Goal: Task Accomplishment & Management: Manage account settings

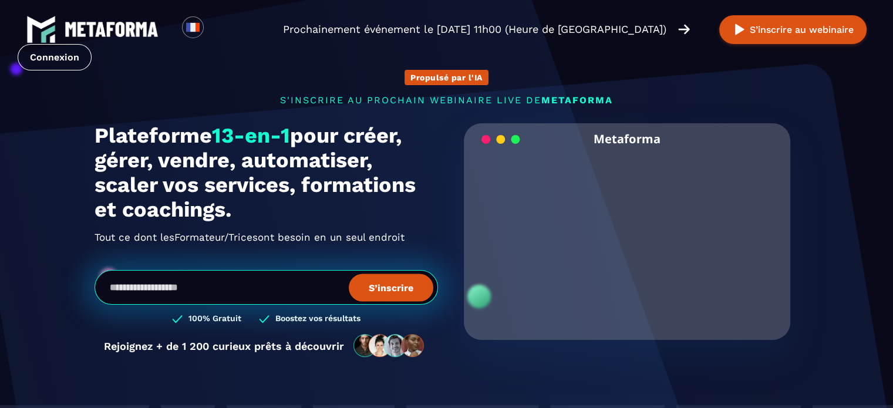
click at [92, 44] on link "Connexion" at bounding box center [55, 57] width 74 height 26
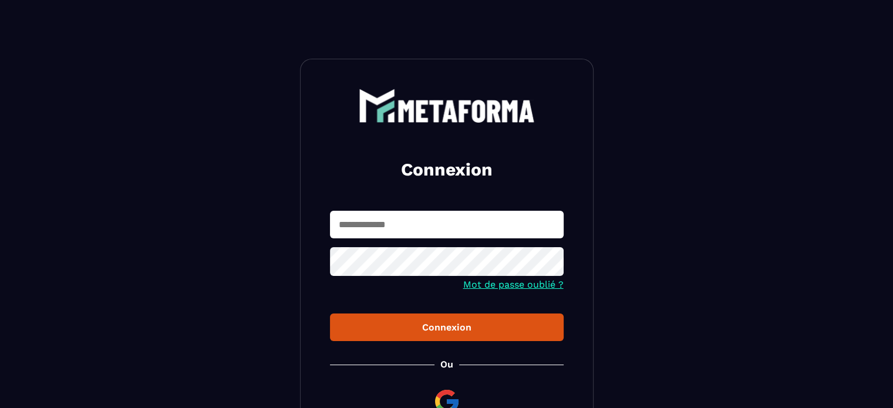
type input "**********"
click at [496, 330] on div "Connexion" at bounding box center [447, 327] width 215 height 11
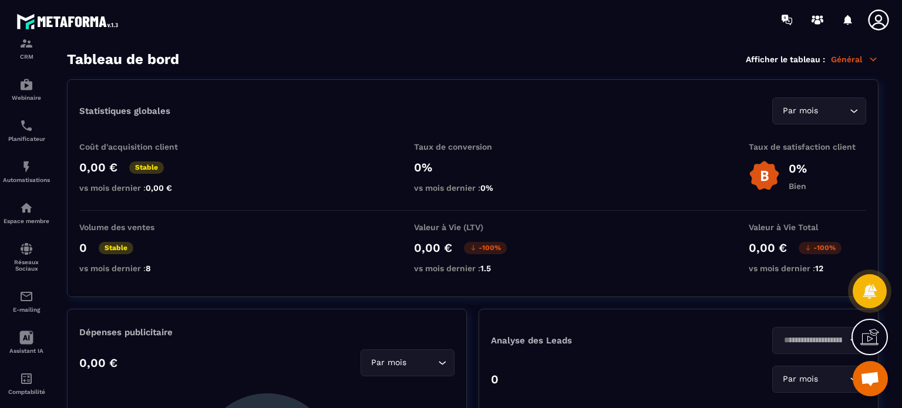
scroll to position [134, 0]
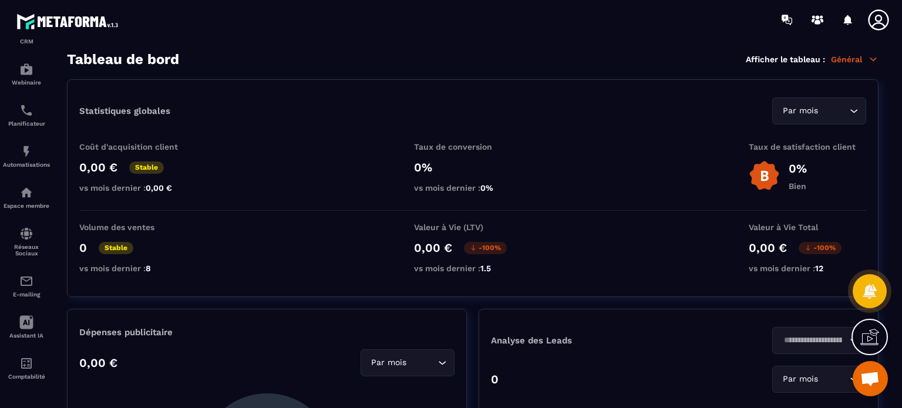
click at [0, 0] on img at bounding box center [0, 0] width 0 height 0
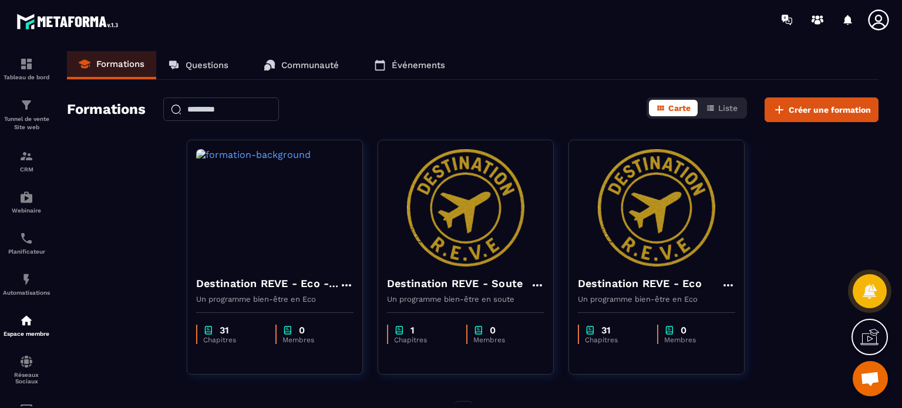
click at [349, 285] on icon at bounding box center [345, 285] width 9 height 2
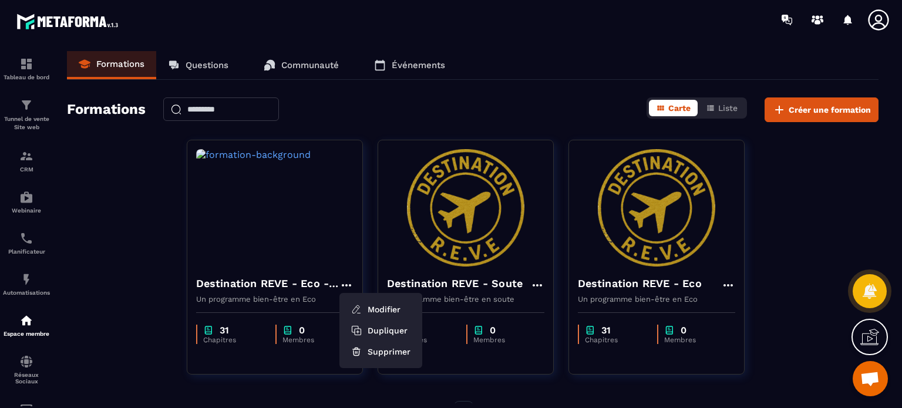
click at [393, 314] on button "Modifier" at bounding box center [380, 309] width 73 height 21
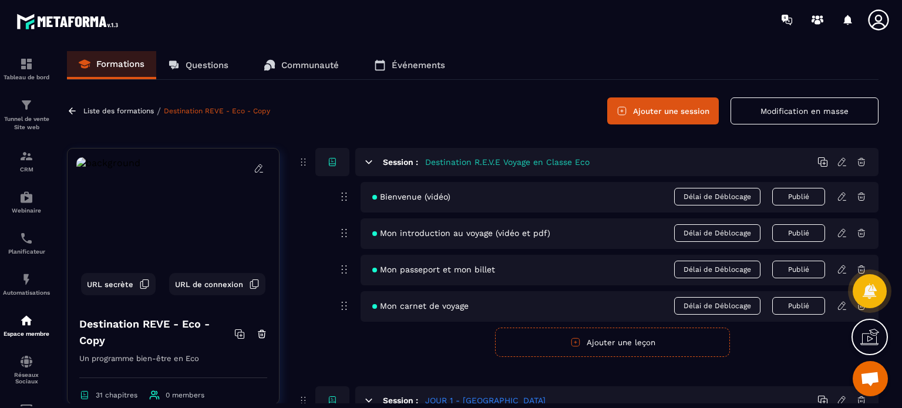
click at [770, 114] on button "Modification en masse" at bounding box center [805, 111] width 148 height 27
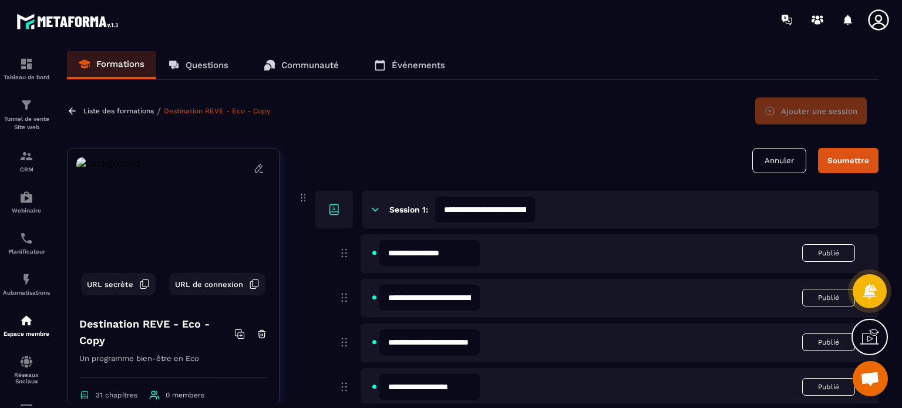
scroll to position [0, 68]
drag, startPoint x: 508, startPoint y: 207, endPoint x: 570, endPoint y: 207, distance: 62.3
click at [570, 207] on div "**********" at bounding box center [620, 210] width 517 height 38
click at [476, 143] on div "**********" at bounding box center [472, 227] width 835 height 352
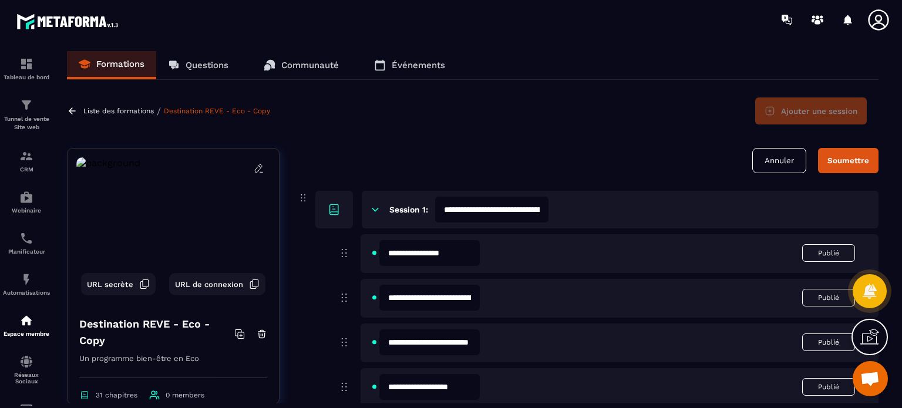
click at [256, 169] on img at bounding box center [173, 230] width 194 height 147
click at [254, 171] on icon at bounding box center [259, 168] width 11 height 11
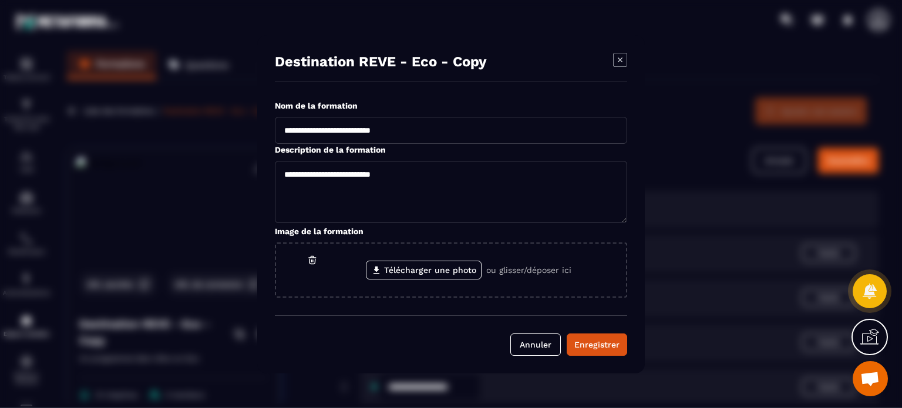
click at [545, 354] on button "Annuler" at bounding box center [535, 345] width 51 height 22
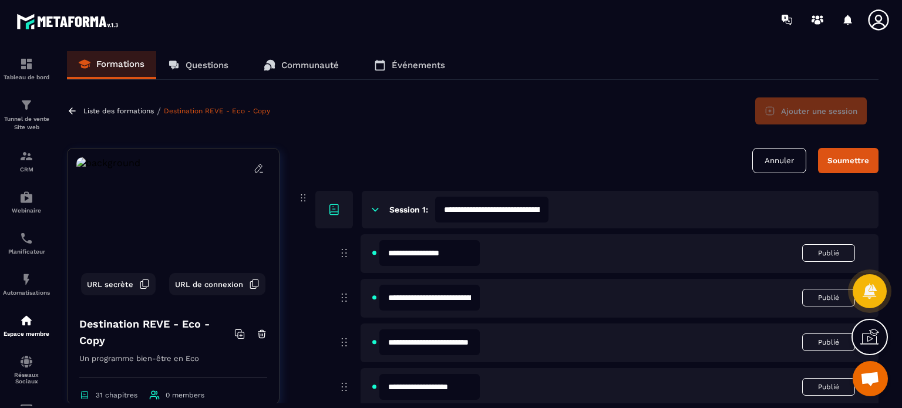
click at [260, 172] on icon at bounding box center [261, 172] width 3 height 0
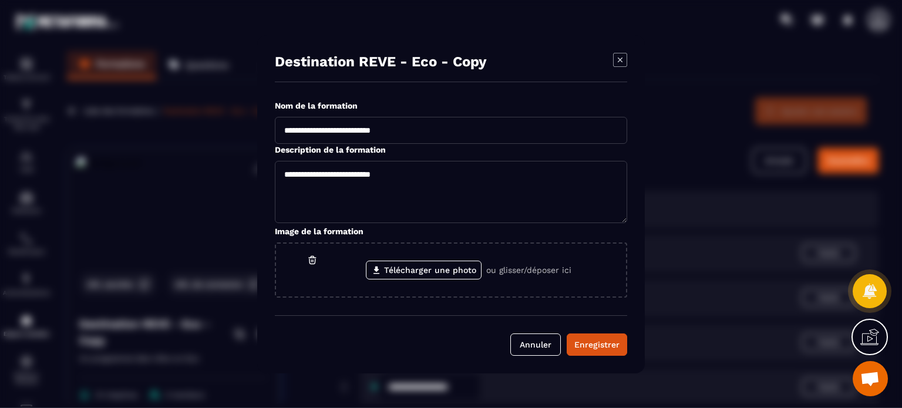
click at [465, 264] on label "Télécharger une photo" at bounding box center [424, 270] width 116 height 19
click at [0, 0] on input "Télécharger une photo" at bounding box center [0, 0] width 0 height 0
click at [616, 349] on div "Enregistrer" at bounding box center [596, 345] width 45 height 12
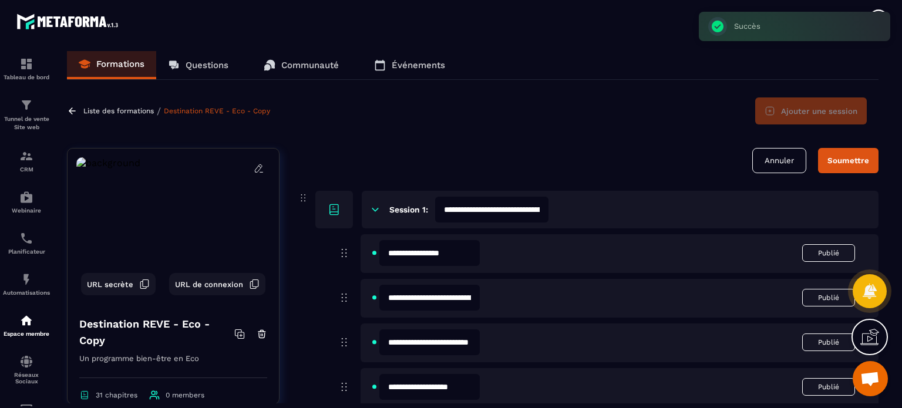
click at [108, 115] on p "Liste des formations" at bounding box center [118, 111] width 70 height 8
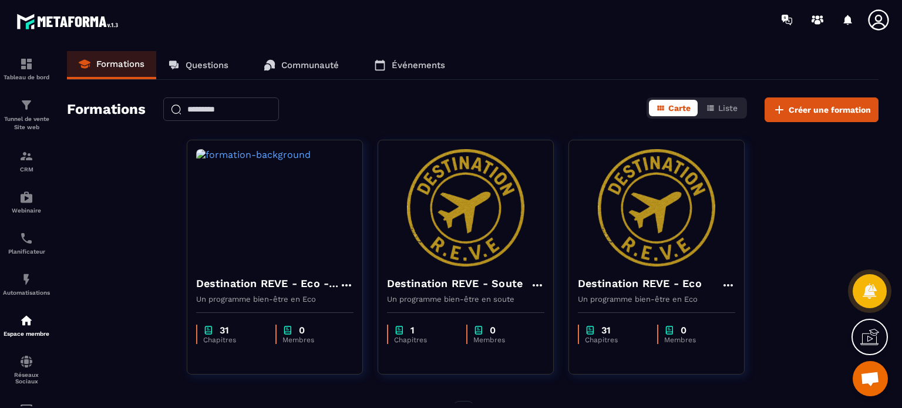
click at [307, 225] on img at bounding box center [274, 207] width 157 height 117
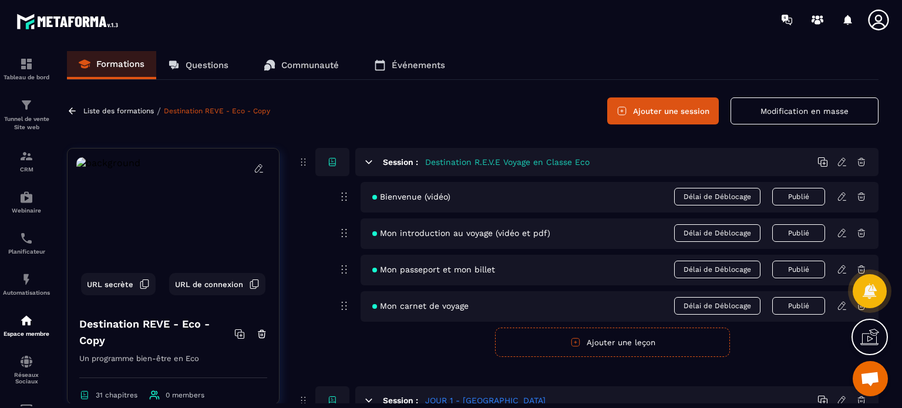
click at [254, 167] on icon at bounding box center [259, 168] width 11 height 11
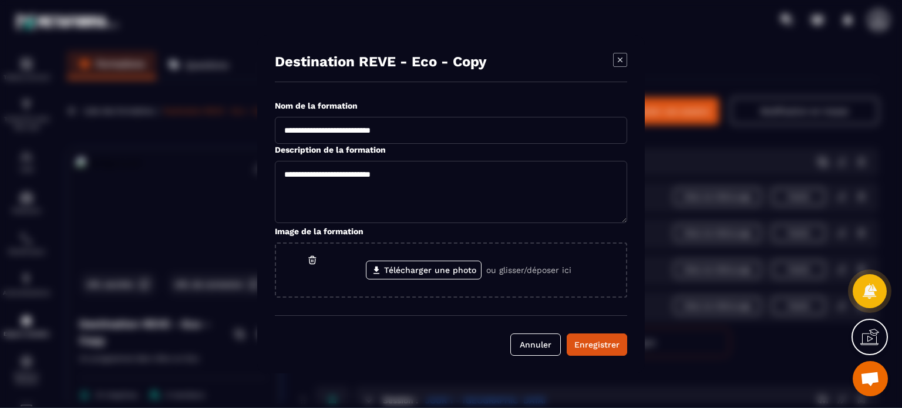
click at [618, 62] on icon "Modal window" at bounding box center [620, 60] width 14 height 14
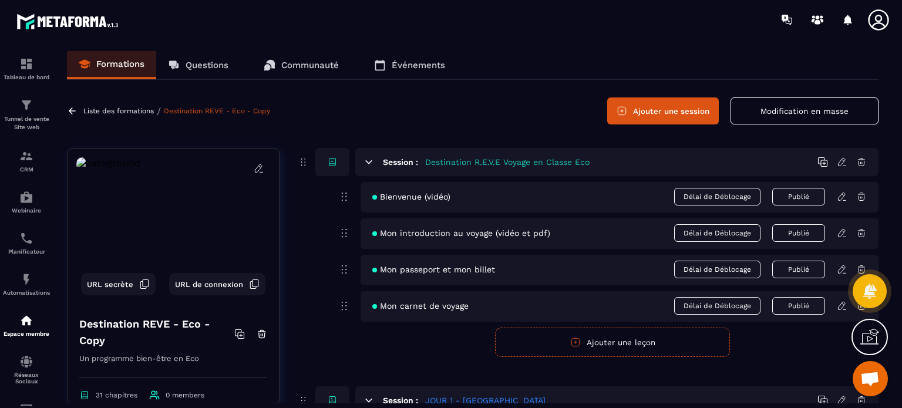
click at [254, 166] on icon at bounding box center [259, 168] width 11 height 11
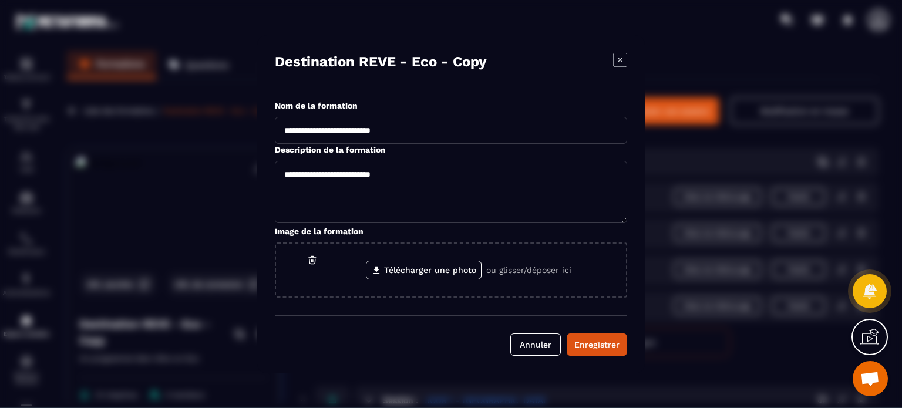
click at [425, 272] on label "Télécharger une photo" at bounding box center [424, 270] width 116 height 19
click at [0, 0] on input "Télécharger une photo" at bounding box center [0, 0] width 0 height 0
click at [591, 340] on div "Enregistrer" at bounding box center [596, 345] width 45 height 12
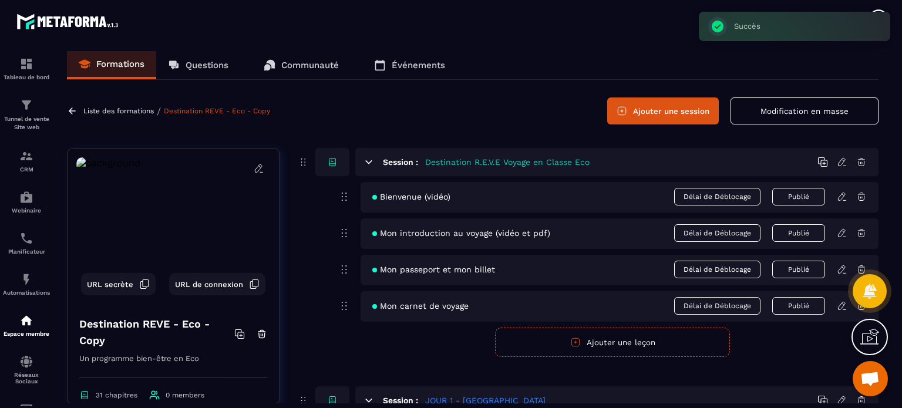
click at [106, 108] on p "Liste des formations" at bounding box center [118, 111] width 70 height 8
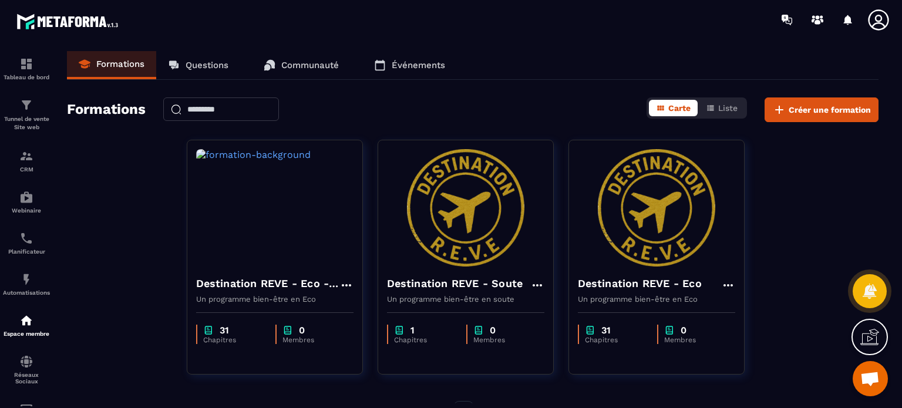
click at [345, 285] on icon at bounding box center [345, 285] width 9 height 2
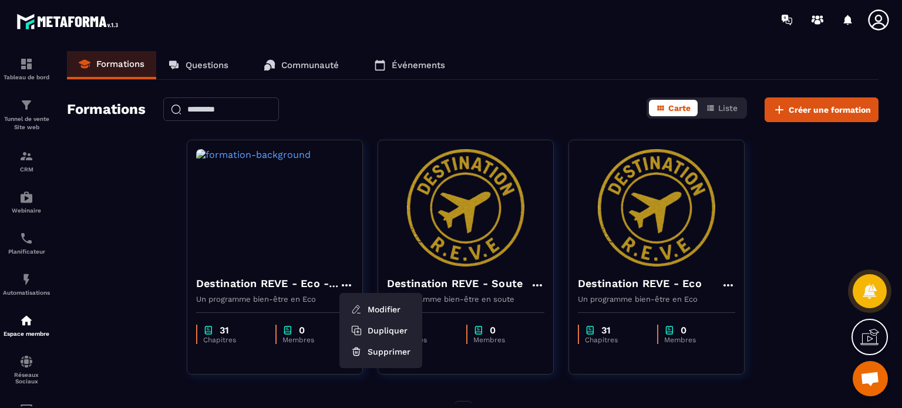
click at [728, 285] on icon at bounding box center [727, 285] width 9 height 2
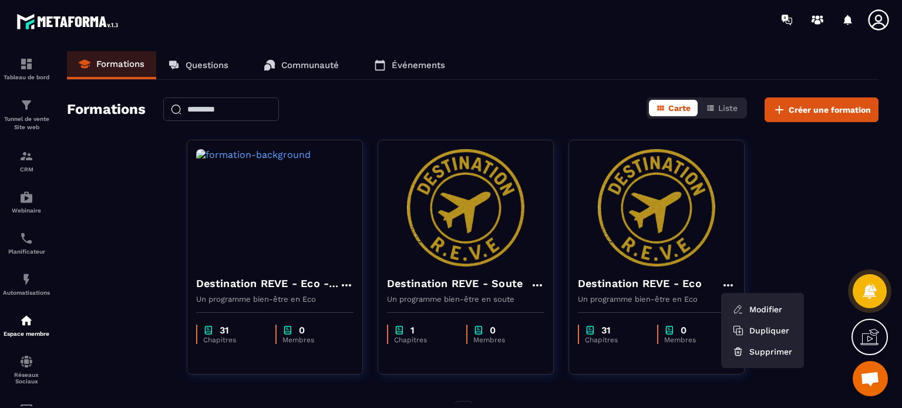
click at [768, 305] on button "Modifier" at bounding box center [762, 309] width 73 height 21
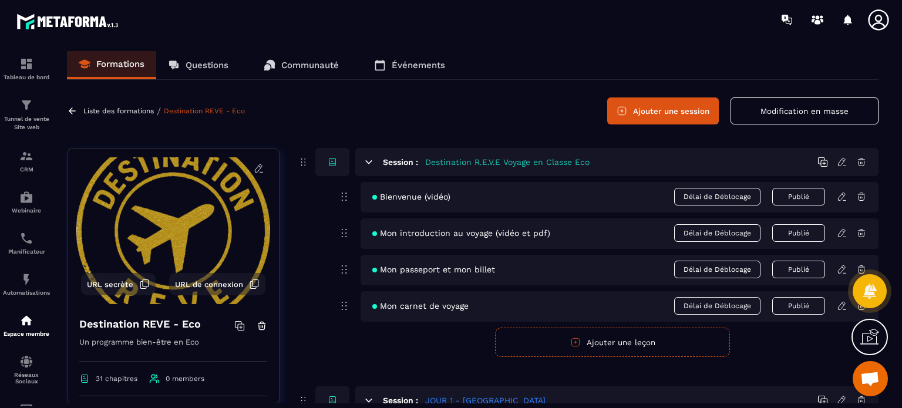
click at [103, 110] on p "Liste des formations" at bounding box center [118, 111] width 70 height 8
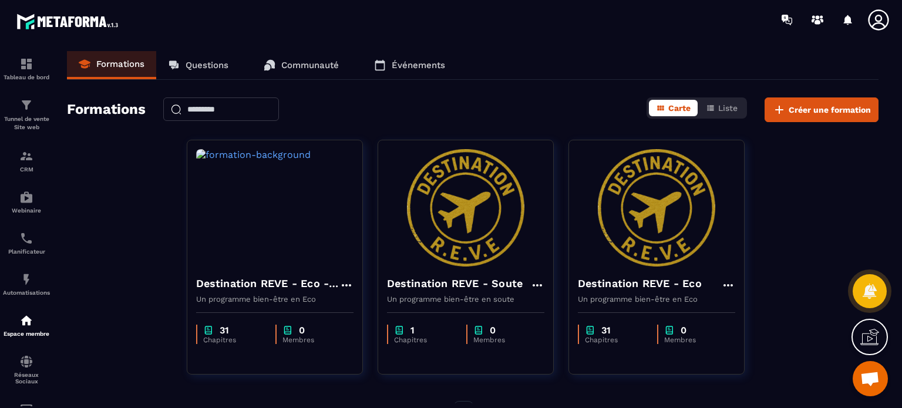
click at [537, 283] on icon at bounding box center [537, 285] width 14 height 14
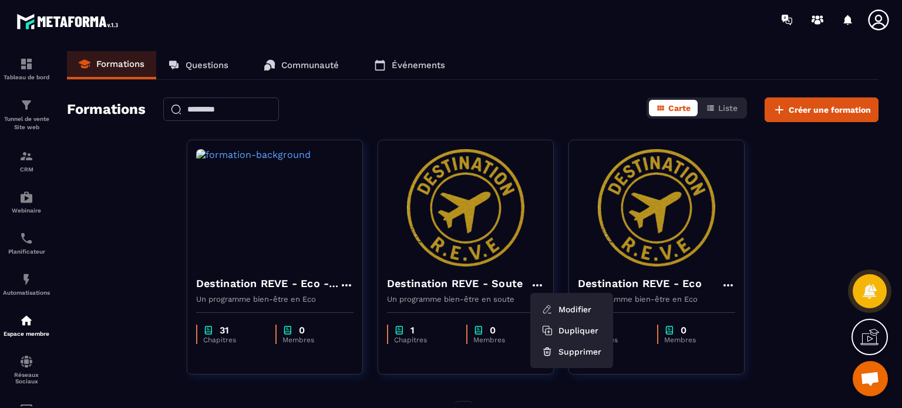
click at [570, 303] on button "Modifier" at bounding box center [571, 309] width 73 height 21
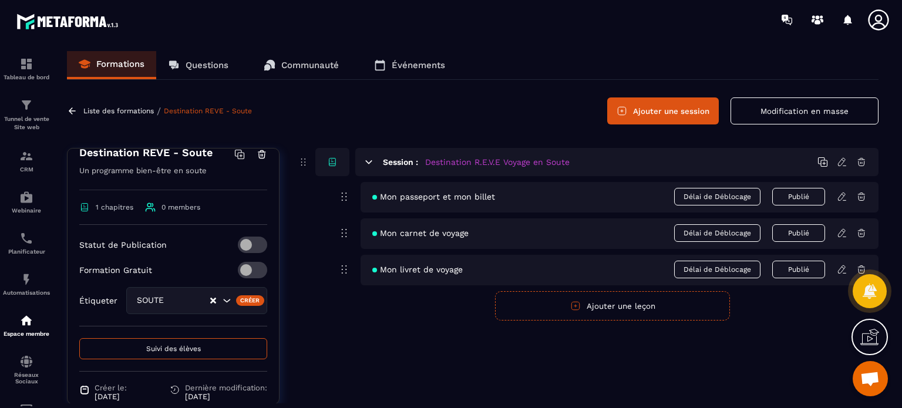
scroll to position [221, 0]
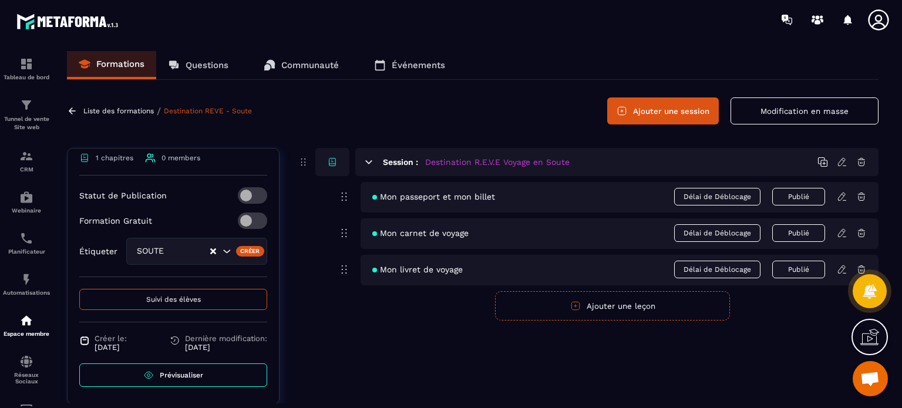
click at [108, 110] on p "Liste des formations" at bounding box center [118, 111] width 70 height 8
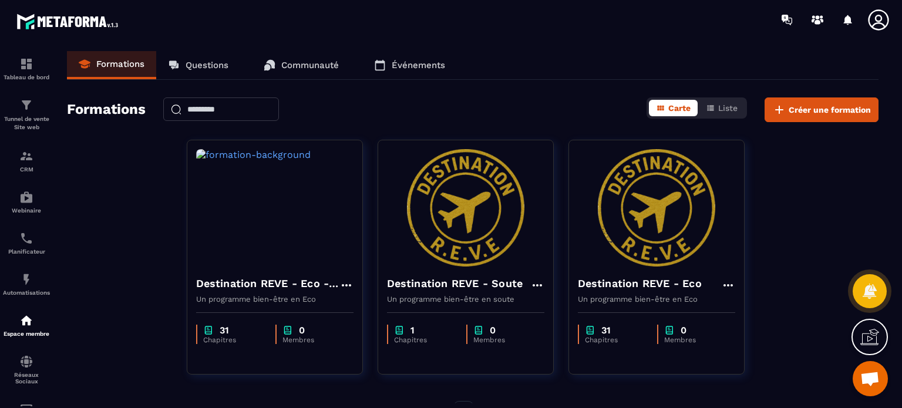
click at [728, 282] on icon at bounding box center [728, 285] width 14 height 14
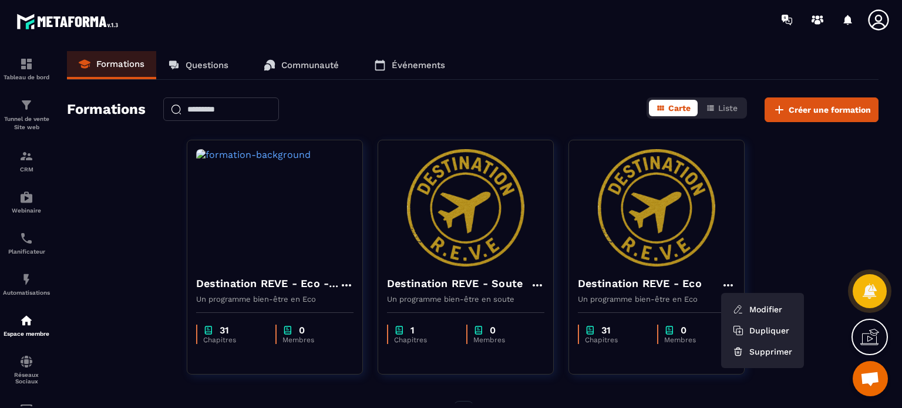
click at [769, 310] on button "Modifier" at bounding box center [762, 309] width 73 height 21
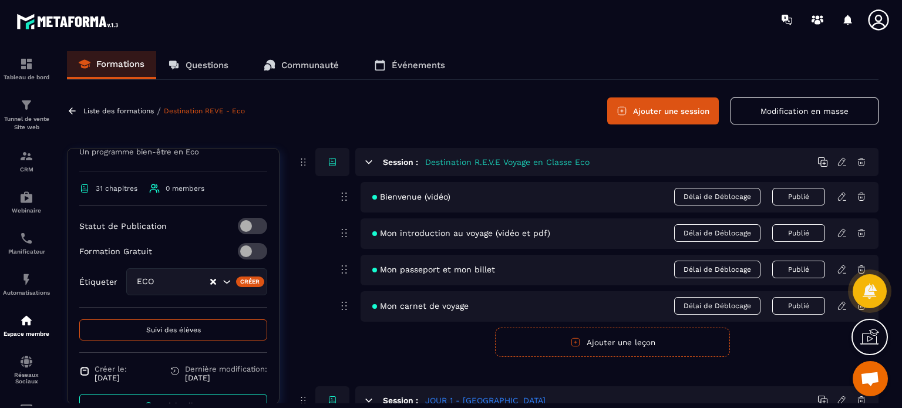
scroll to position [221, 0]
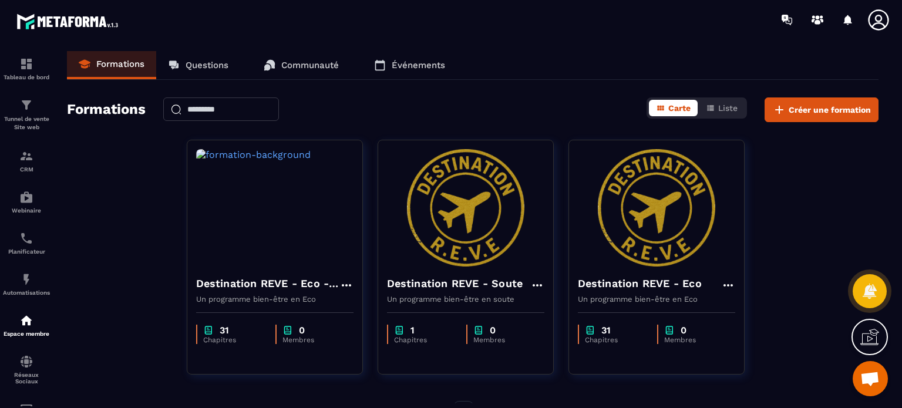
click at [348, 286] on icon at bounding box center [347, 285] width 14 height 14
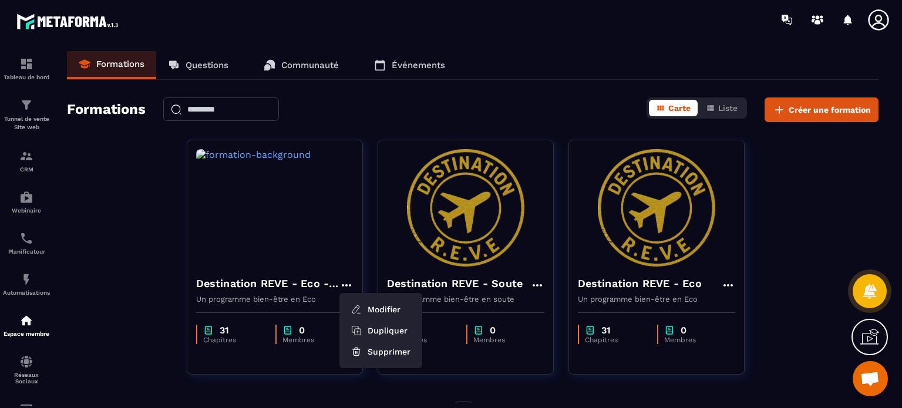
click at [374, 303] on button "Modifier" at bounding box center [380, 309] width 73 height 21
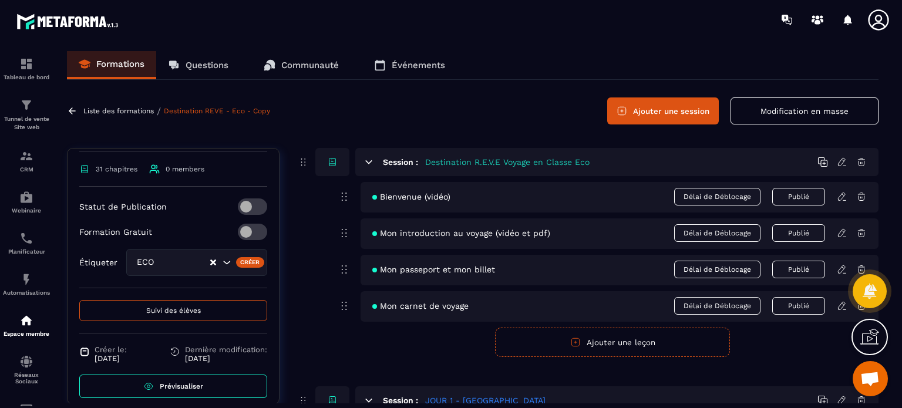
scroll to position [237, 0]
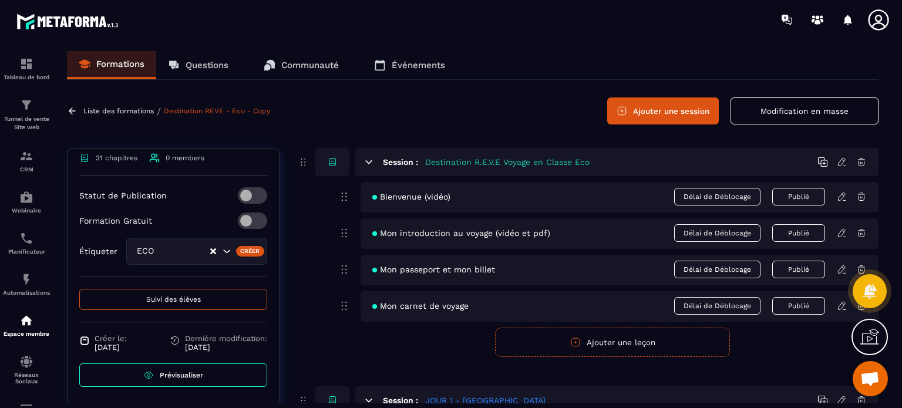
click at [221, 250] on icon "Search for option" at bounding box center [227, 252] width 12 height 12
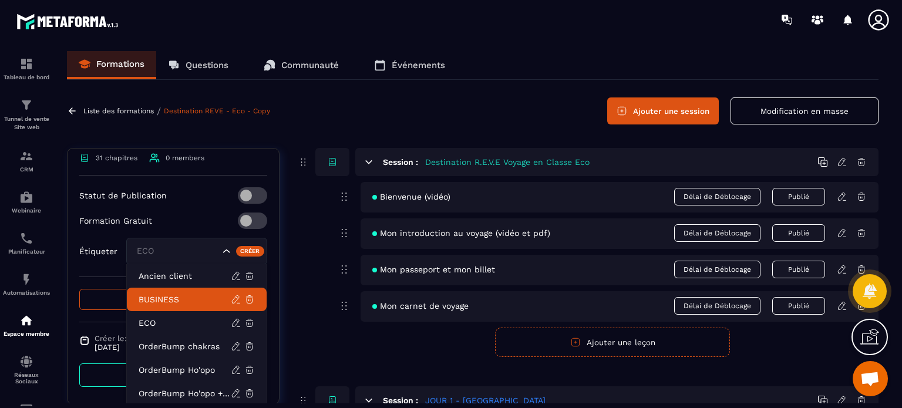
click at [193, 302] on p "BUSINESS" at bounding box center [185, 300] width 92 height 12
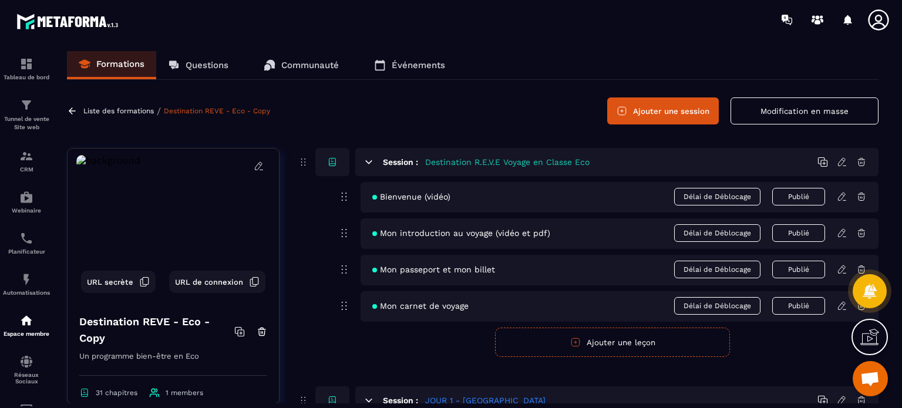
scroll to position [0, 0]
click at [110, 107] on p "Liste des formations" at bounding box center [118, 111] width 70 height 8
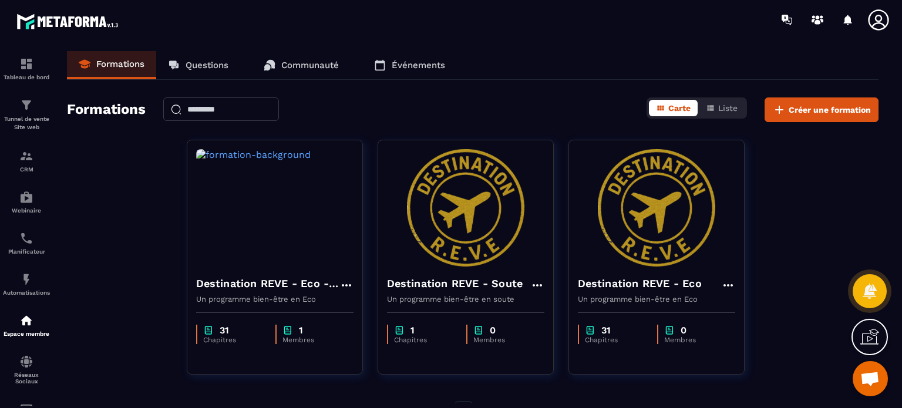
click at [345, 285] on icon at bounding box center [345, 285] width 9 height 2
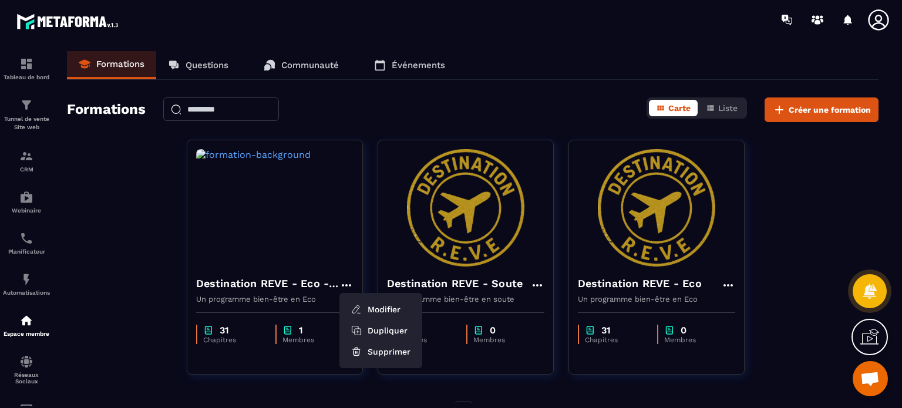
click at [387, 304] on button "Modifier" at bounding box center [380, 309] width 73 height 21
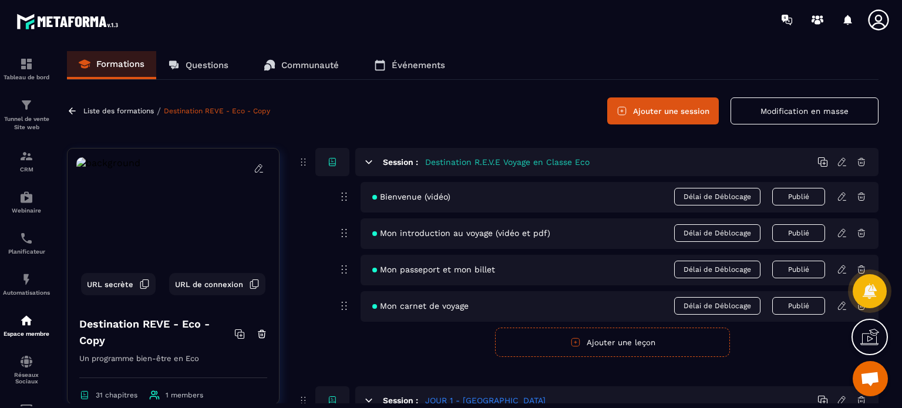
click at [254, 168] on icon at bounding box center [259, 168] width 11 height 11
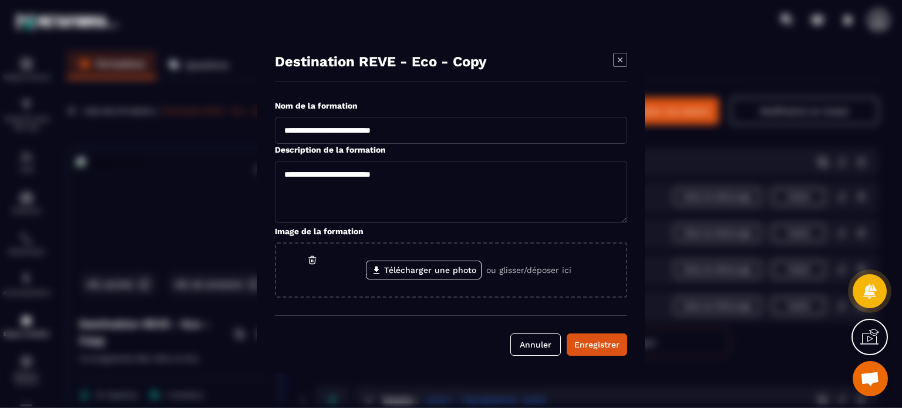
drag, startPoint x: 365, startPoint y: 129, endPoint x: 500, endPoint y: 131, distance: 135.1
click at [500, 131] on input "**********" at bounding box center [451, 130] width 352 height 27
type input "**********"
drag, startPoint x: 402, startPoint y: 173, endPoint x: 441, endPoint y: 179, distance: 39.7
click at [441, 179] on textarea "**********" at bounding box center [451, 192] width 352 height 62
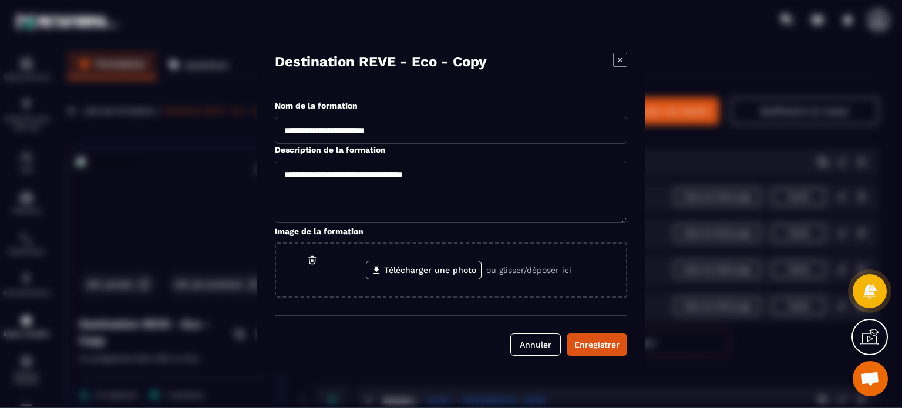
type textarea "**********"
click at [585, 346] on div "Enregistrer" at bounding box center [596, 345] width 45 height 12
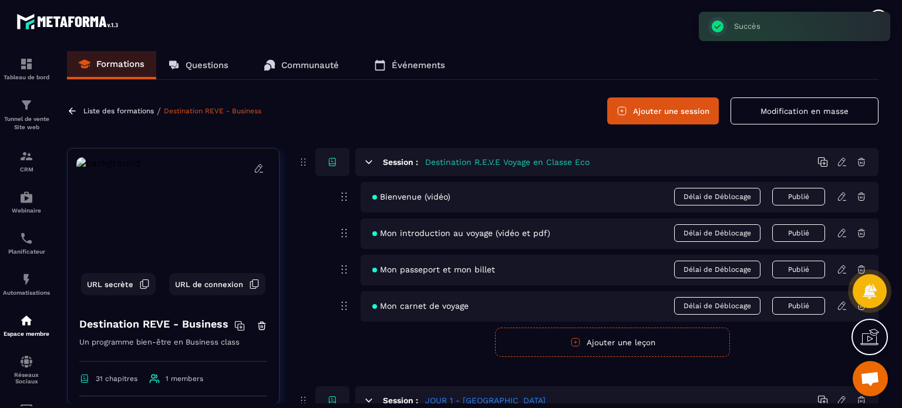
click at [120, 112] on p "Liste des formations" at bounding box center [118, 111] width 70 height 8
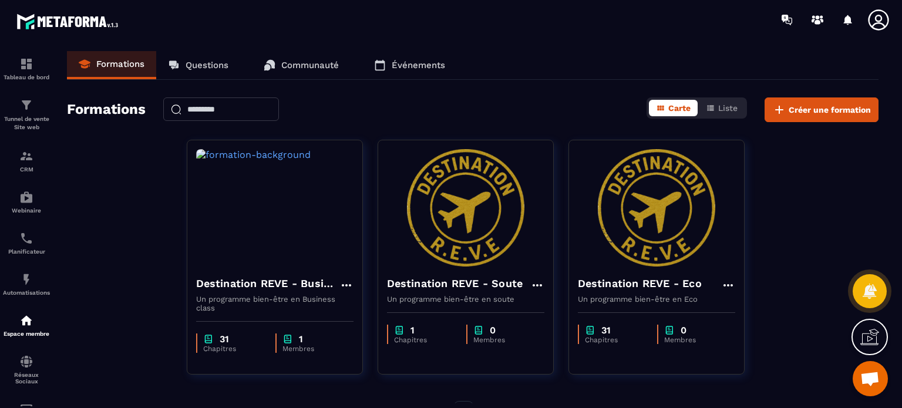
click at [291, 239] on img at bounding box center [274, 207] width 157 height 117
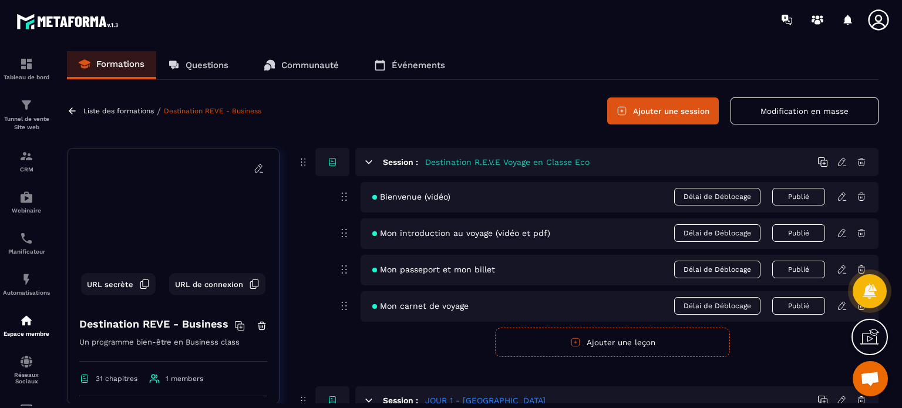
click at [254, 169] on icon at bounding box center [259, 168] width 11 height 11
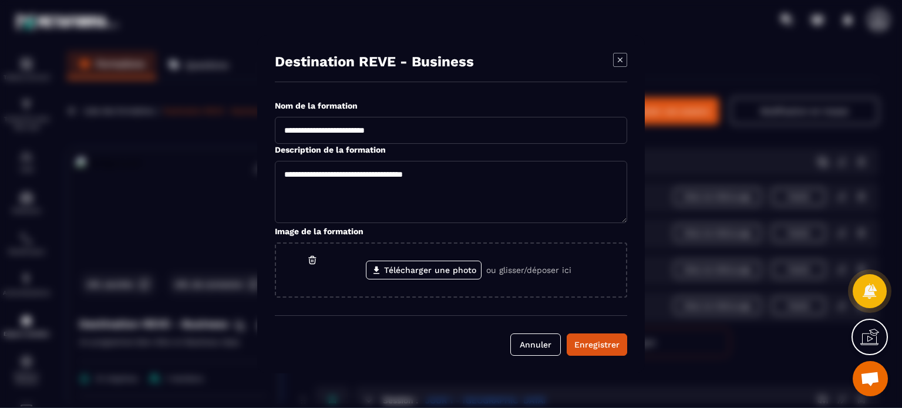
click at [428, 270] on label "Télécharger une photo" at bounding box center [424, 270] width 116 height 19
click at [0, 0] on input "Télécharger une photo" at bounding box center [0, 0] width 0 height 0
click at [596, 345] on div "Enregistrer" at bounding box center [596, 345] width 45 height 12
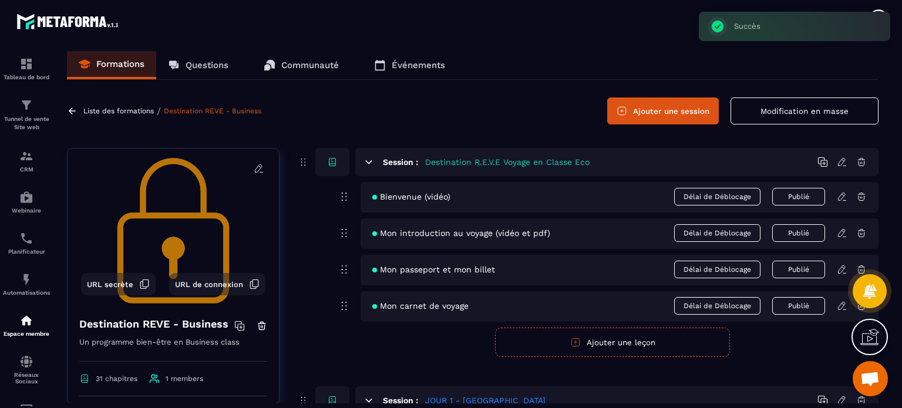
click at [123, 112] on p "Liste des formations" at bounding box center [118, 111] width 70 height 8
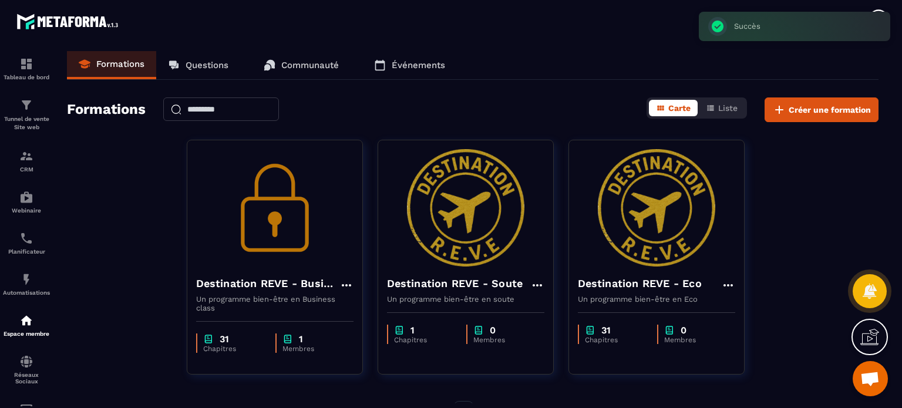
click at [163, 197] on div "Destination REVE - Business Un programme bien-être en Business class 31 Chapitr…" at bounding box center [473, 265] width 812 height 250
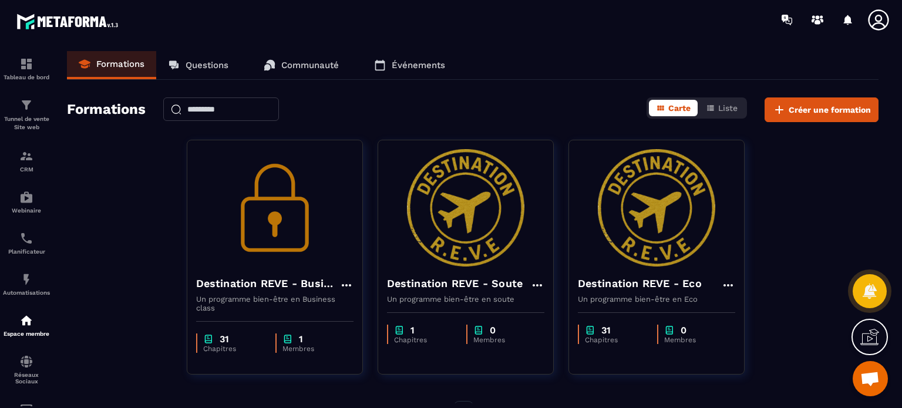
click at [725, 284] on icon at bounding box center [727, 285] width 9 height 2
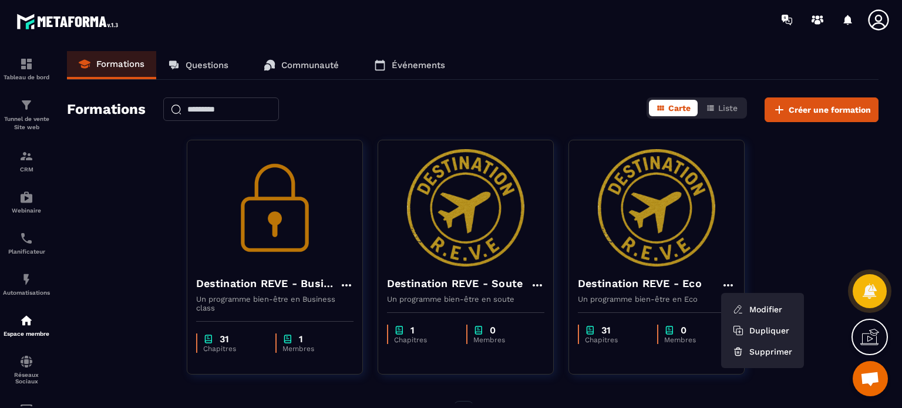
click at [345, 288] on icon at bounding box center [347, 285] width 14 height 14
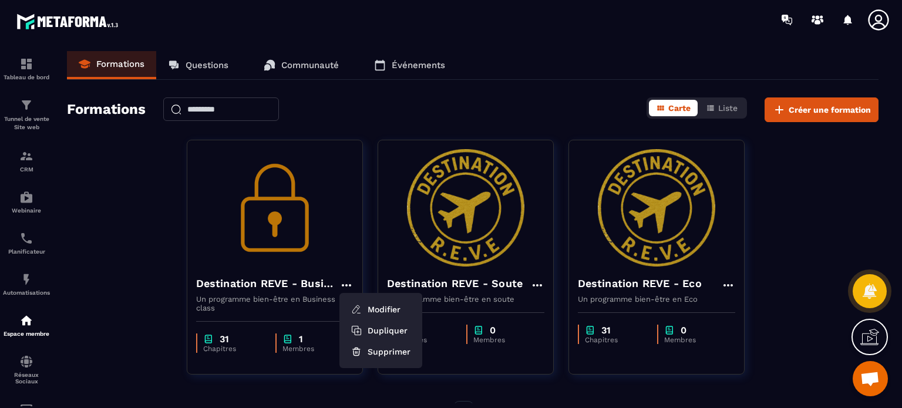
click at [381, 313] on button "Modifier" at bounding box center [380, 309] width 73 height 21
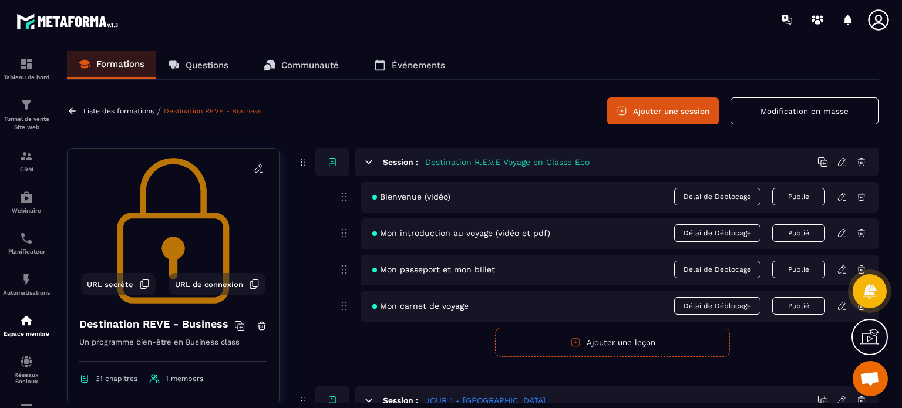
click at [839, 158] on icon at bounding box center [842, 162] width 11 height 11
click at [843, 196] on icon at bounding box center [842, 196] width 11 height 11
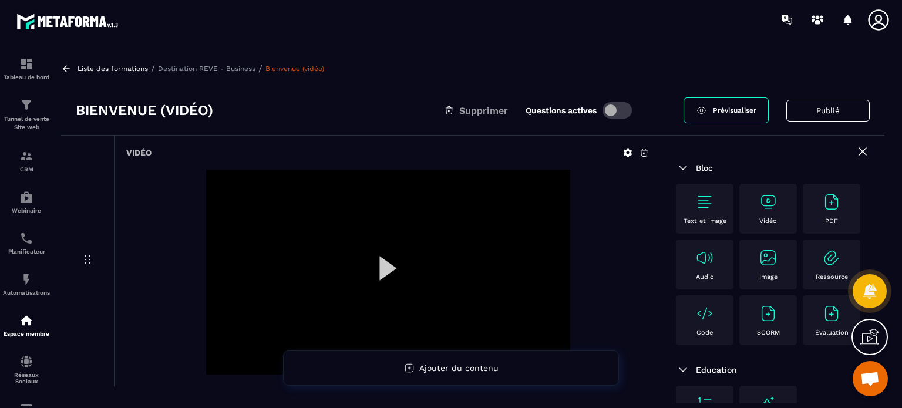
click at [386, 269] on div at bounding box center [388, 272] width 364 height 205
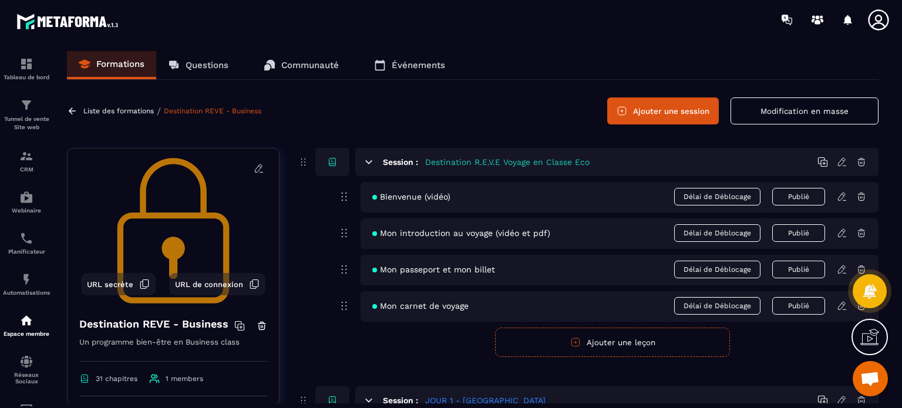
click at [843, 233] on icon at bounding box center [842, 233] width 11 height 11
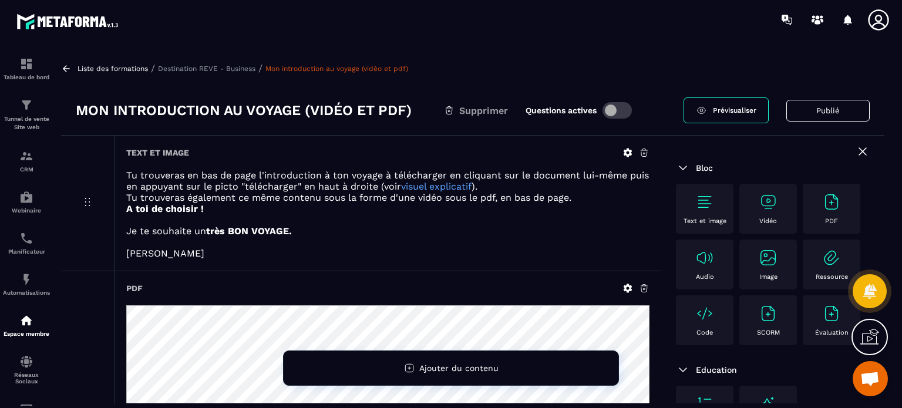
click at [738, 117] on link "Prévisualiser" at bounding box center [726, 111] width 85 height 26
click at [232, 66] on p "Destination REVE - Business" at bounding box center [207, 69] width 98 height 8
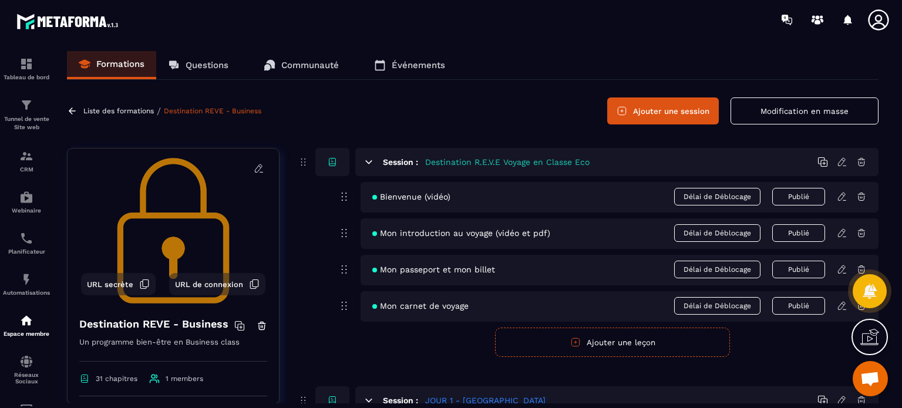
click at [841, 232] on icon at bounding box center [842, 233] width 11 height 11
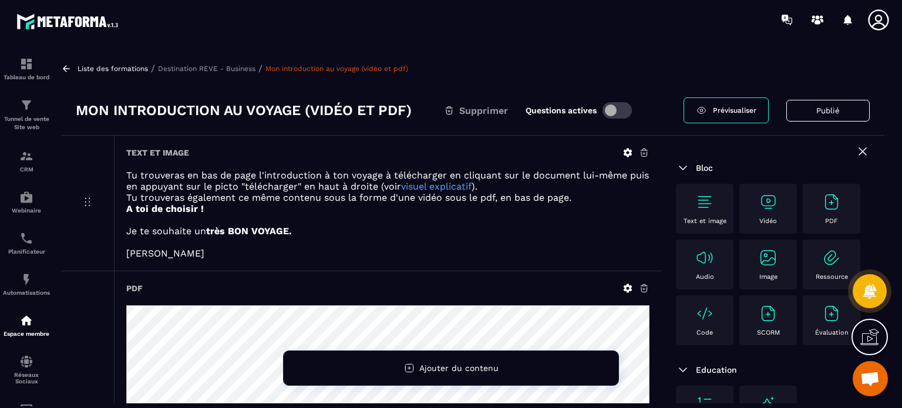
click at [626, 287] on icon at bounding box center [628, 288] width 9 height 9
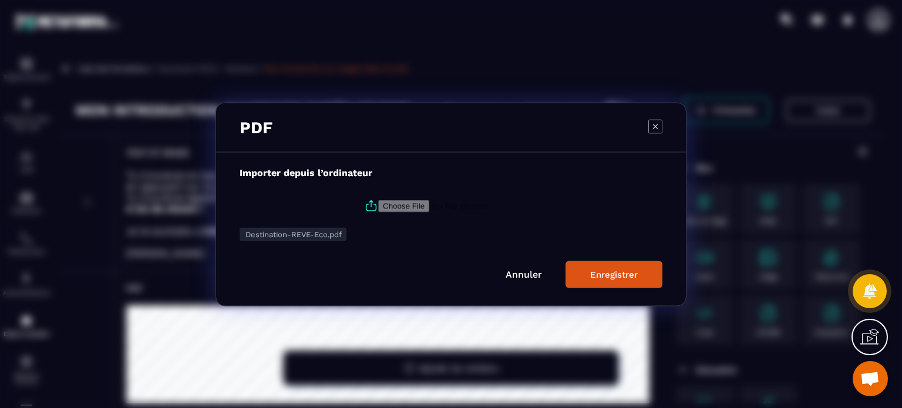
click at [427, 206] on input "Modal window" at bounding box center [458, 206] width 160 height 12
type input "**********"
click at [537, 278] on link "Annuler" at bounding box center [524, 273] width 36 height 11
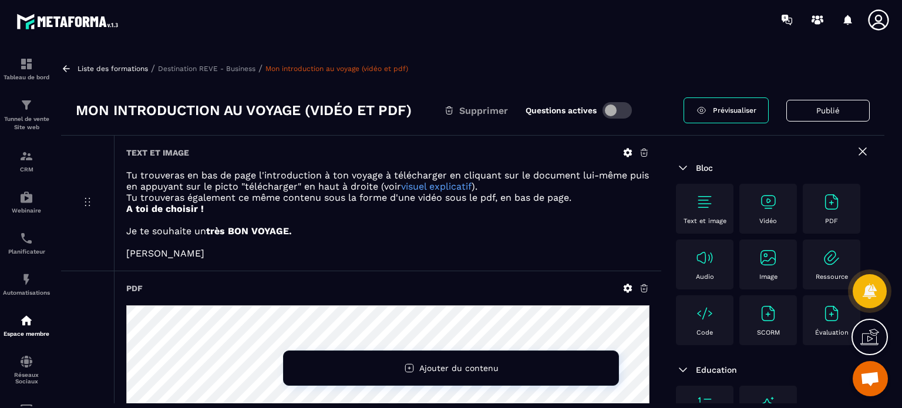
click at [628, 285] on icon at bounding box center [628, 288] width 9 height 9
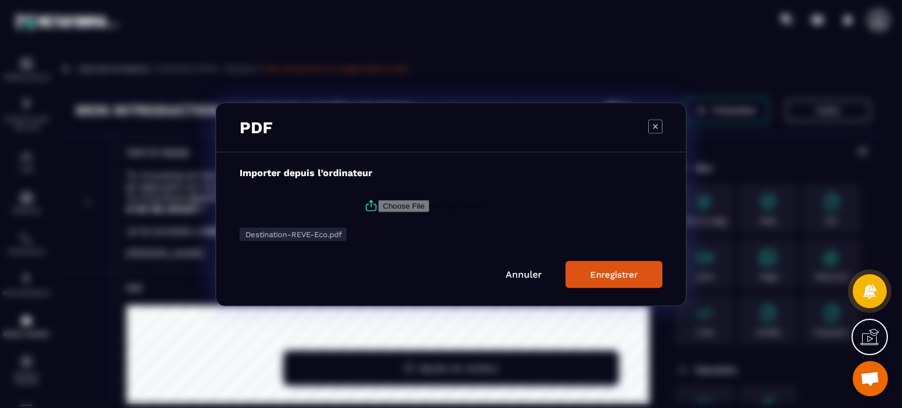
click at [405, 209] on input "Modal window" at bounding box center [458, 206] width 160 height 12
type input "**********"
click at [613, 279] on div "Enregistrer" at bounding box center [614, 274] width 48 height 11
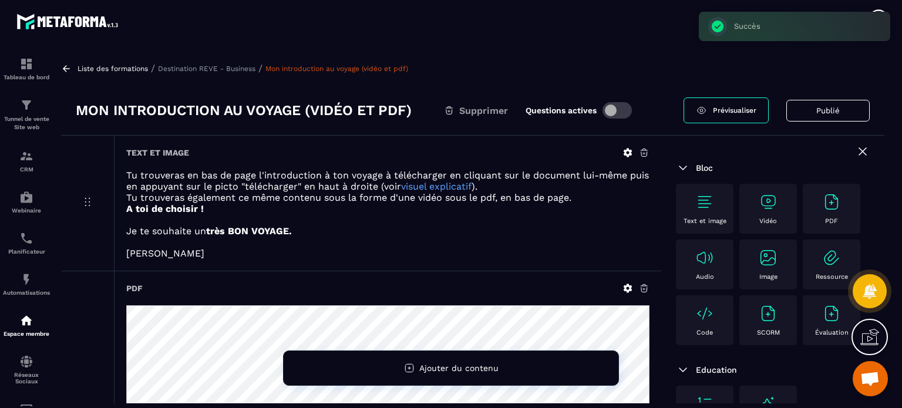
scroll to position [313, 0]
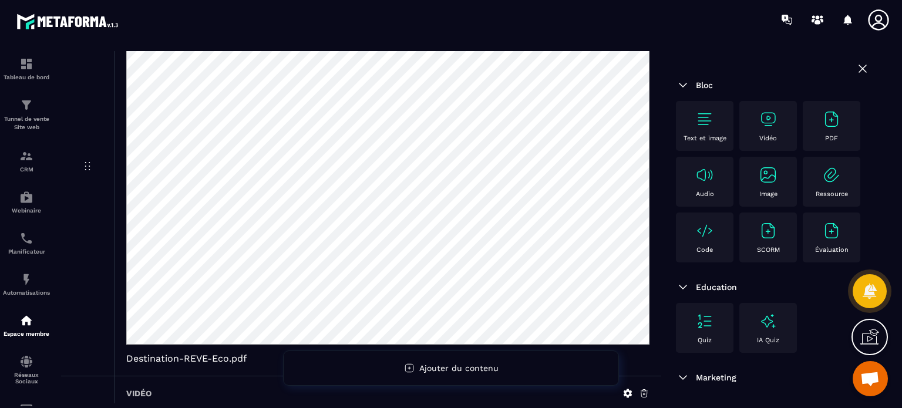
drag, startPoint x: 249, startPoint y: 43, endPoint x: 649, endPoint y: 36, distance: 400.1
click at [649, 36] on div at bounding box center [520, 19] width 764 height 39
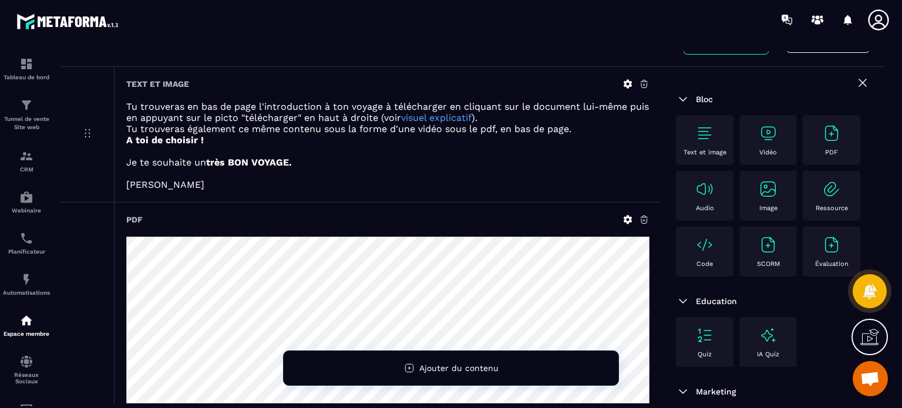
scroll to position [0, 0]
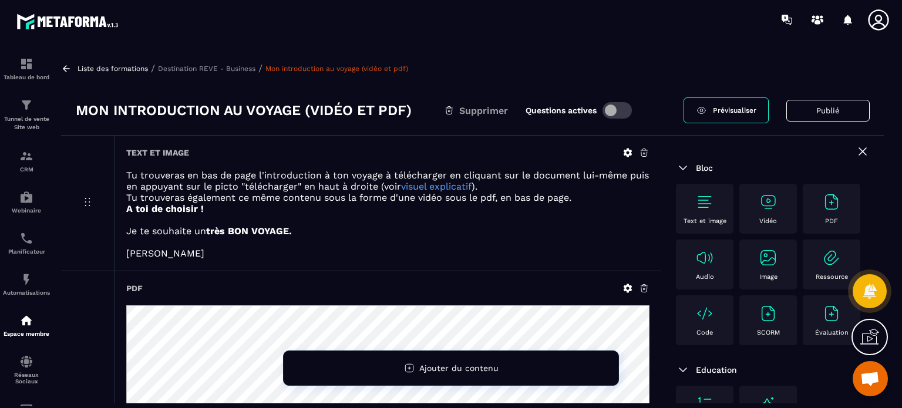
click at [735, 113] on span "Prévisualiser" at bounding box center [734, 110] width 43 height 8
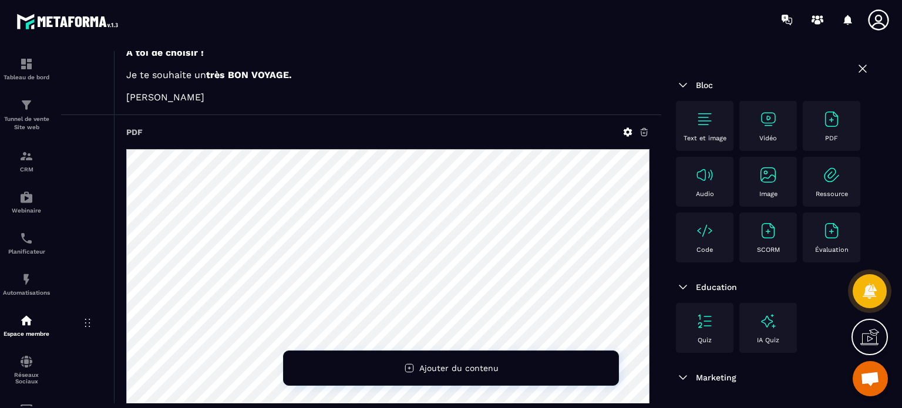
click at [623, 129] on icon at bounding box center [628, 132] width 11 height 11
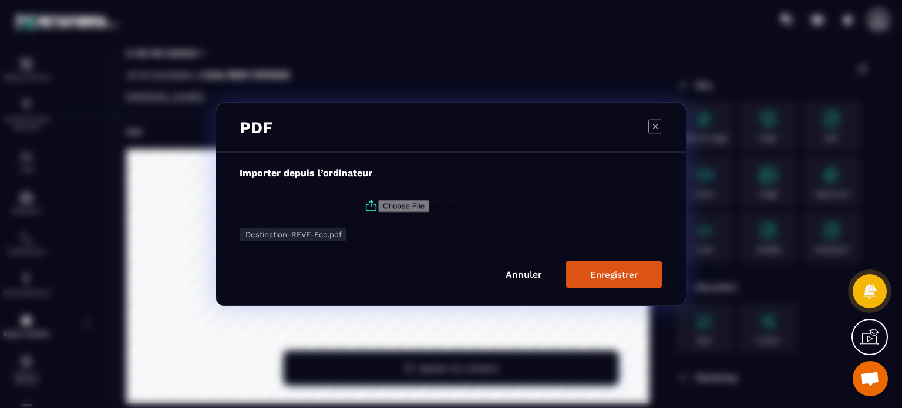
click at [316, 234] on span "Destination-REVE-Eco.pdf" at bounding box center [294, 234] width 96 height 9
click at [519, 273] on link "Annuler" at bounding box center [524, 273] width 36 height 11
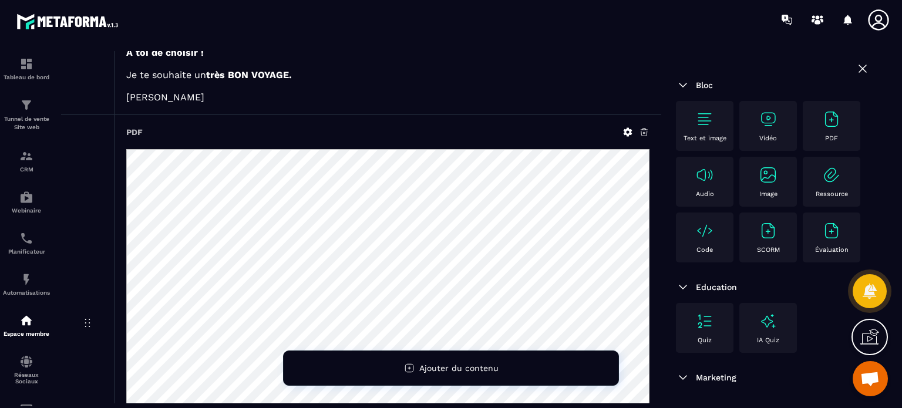
scroll to position [0, 0]
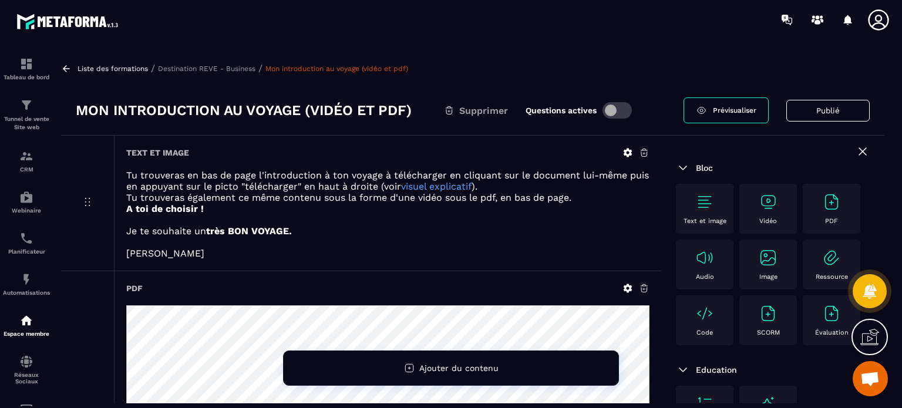
click at [94, 70] on p "Liste des formations" at bounding box center [113, 69] width 70 height 8
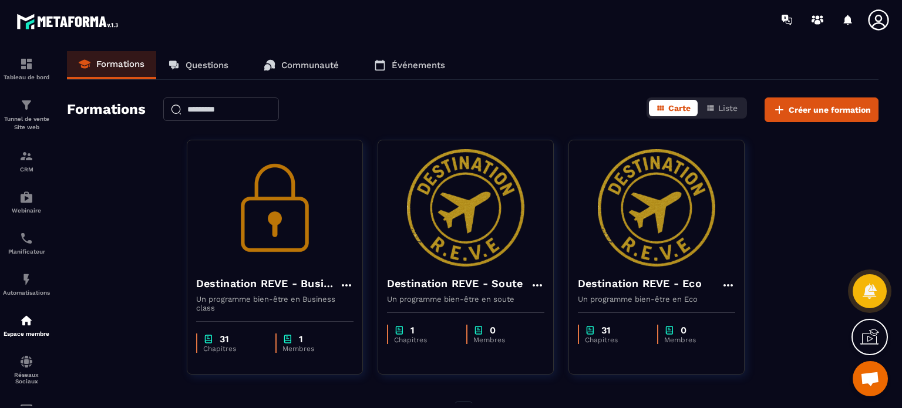
click at [107, 196] on div "Destination REVE - Business Un programme bien-être en Business class 31 Chapitr…" at bounding box center [473, 265] width 812 height 250
click at [120, 258] on div "Destination REVE - Business Un programme bien-être en Business class 31 Chapitr…" at bounding box center [473, 265] width 812 height 250
click at [16, 116] on p "Tunnel de vente Site web" at bounding box center [26, 123] width 47 height 16
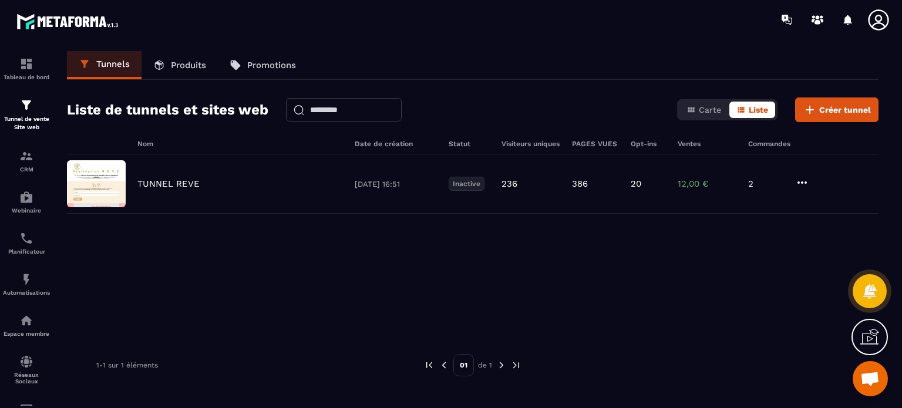
click at [184, 62] on p "Produits" at bounding box center [188, 65] width 35 height 11
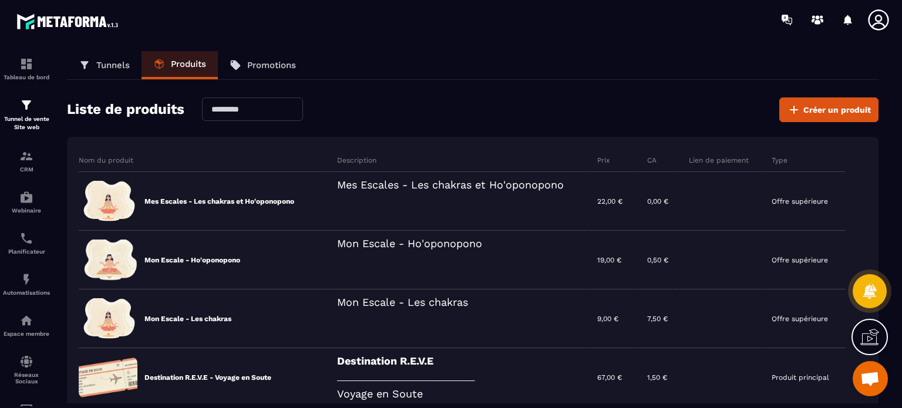
scroll to position [224, 0]
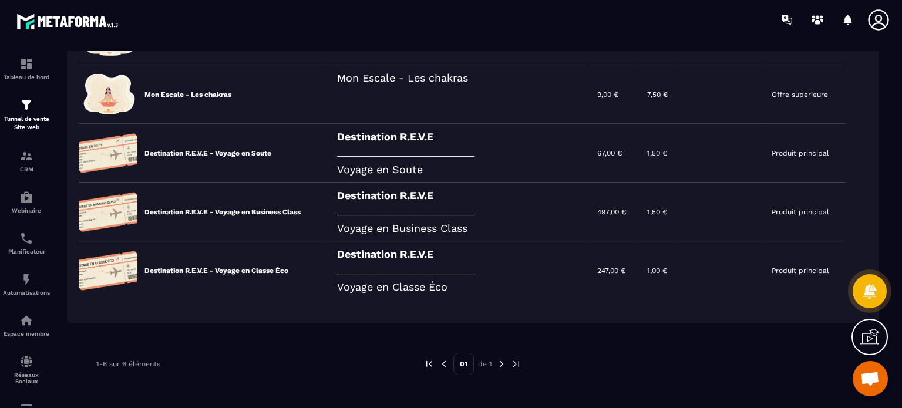
click at [0, 0] on icon at bounding box center [0, 0] width 0 height 0
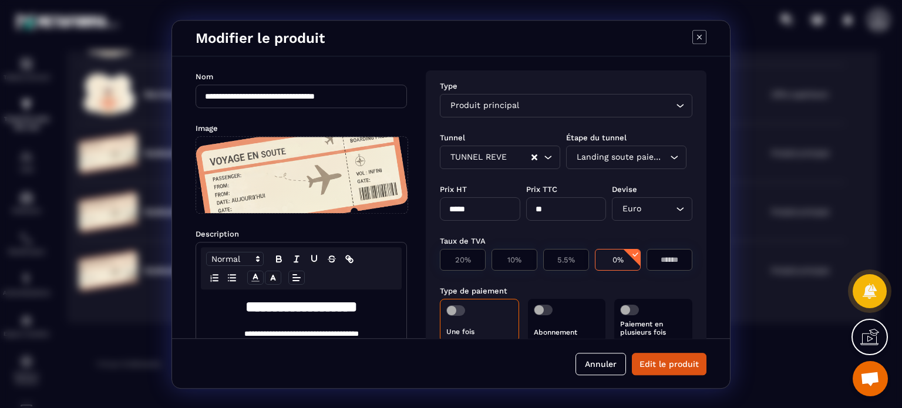
click at [491, 211] on input "*****" at bounding box center [480, 208] width 80 height 23
type input "****"
type input "***"
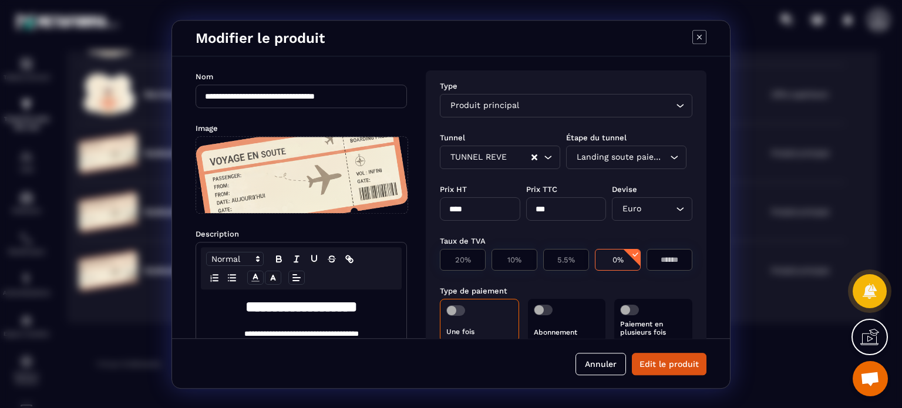
click at [663, 366] on button "Edit le produit" at bounding box center [669, 364] width 75 height 22
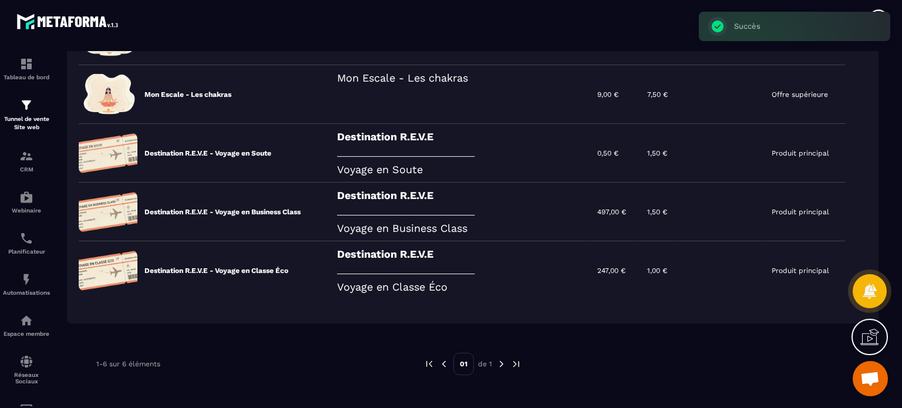
click at [0, 0] on icon at bounding box center [0, 0] width 0 height 0
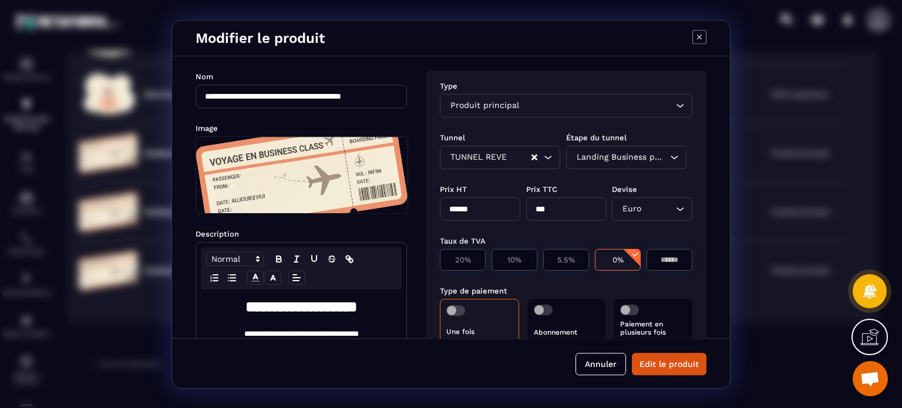
click at [486, 211] on input "******" at bounding box center [480, 208] width 80 height 23
click at [485, 211] on input "******" at bounding box center [480, 208] width 80 height 23
type input "****"
type input "*"
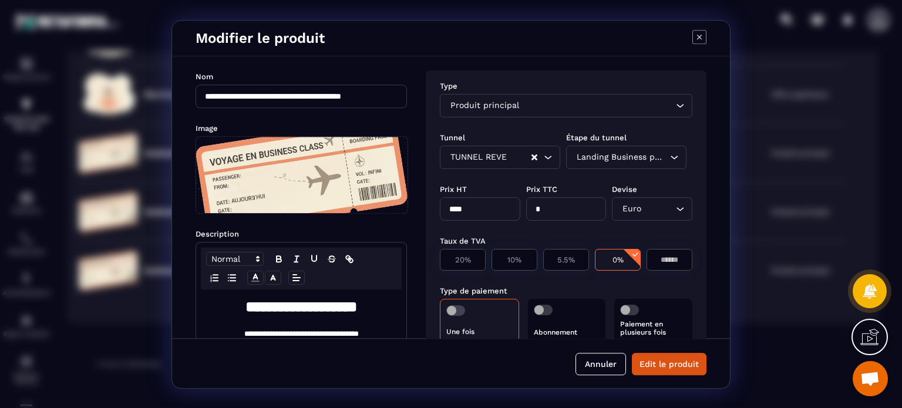
click at [681, 361] on button "Edit le produit" at bounding box center [669, 364] width 75 height 22
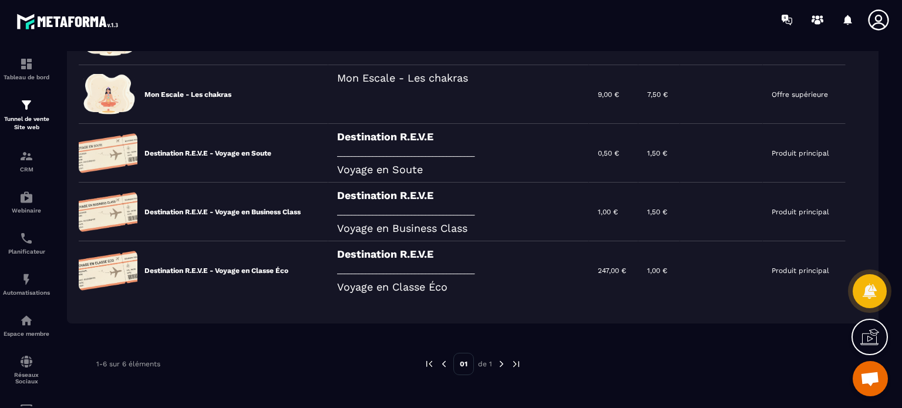
click at [0, 0] on icon at bounding box center [0, 0] width 0 height 0
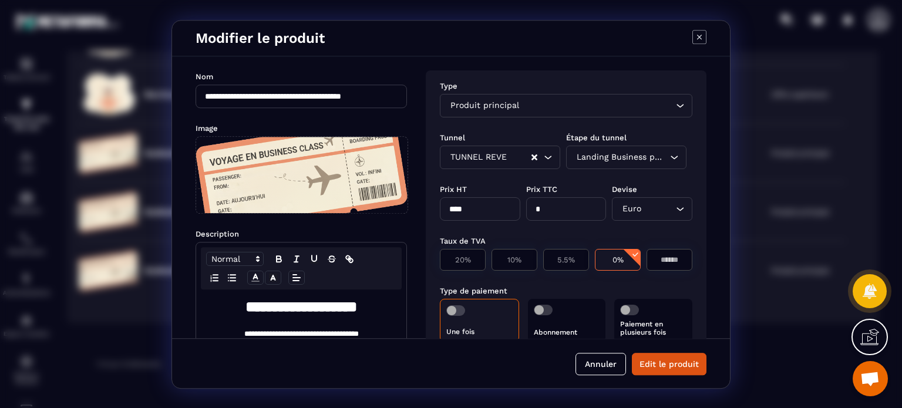
click at [465, 207] on input "****" at bounding box center [480, 208] width 80 height 23
type input "****"
type input "***"
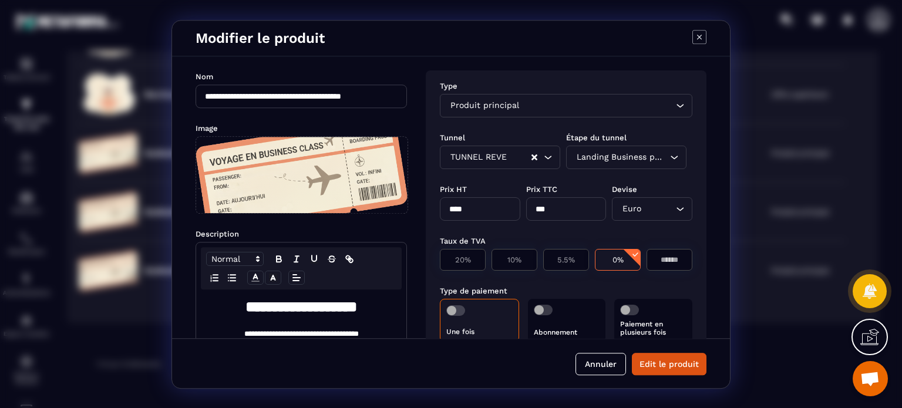
click at [674, 368] on button "Edit le produit" at bounding box center [669, 364] width 75 height 22
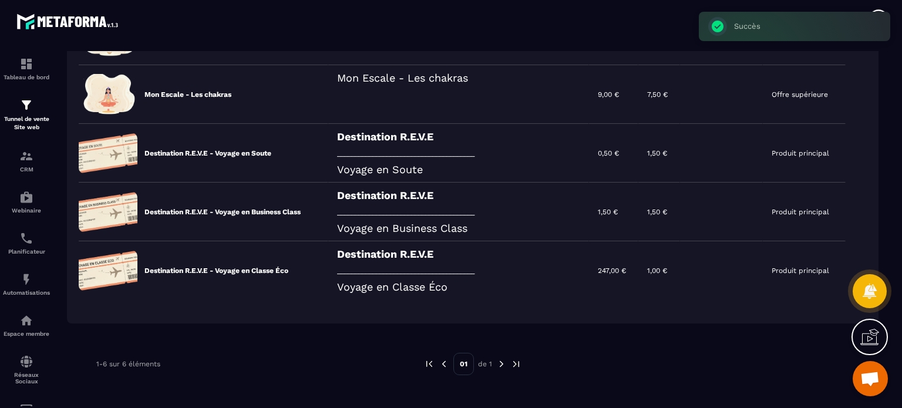
click at [0, 0] on icon at bounding box center [0, 0] width 0 height 0
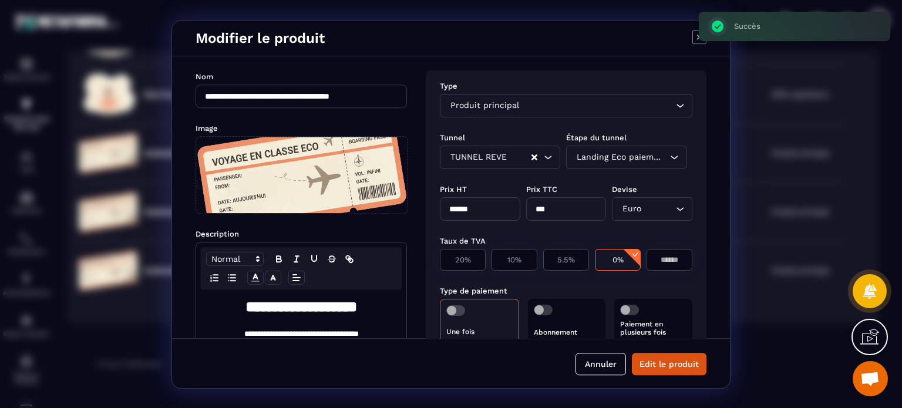
click at [472, 207] on input "******" at bounding box center [480, 208] width 80 height 23
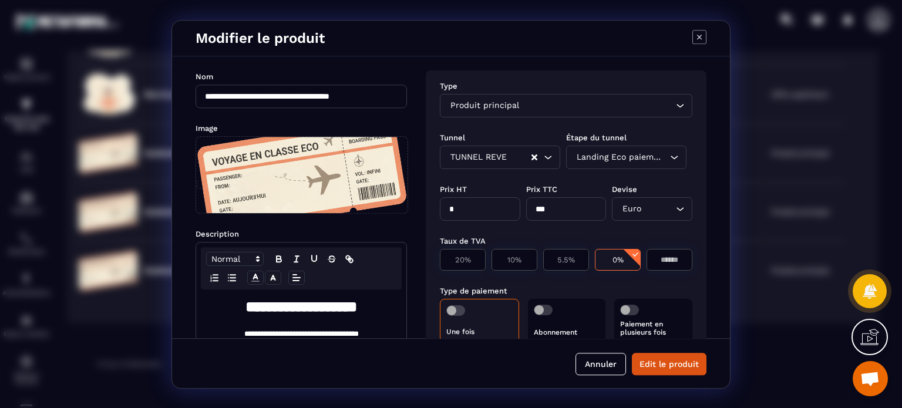
type input "****"
type input "*"
click at [664, 368] on button "Edit le produit" at bounding box center [669, 364] width 75 height 22
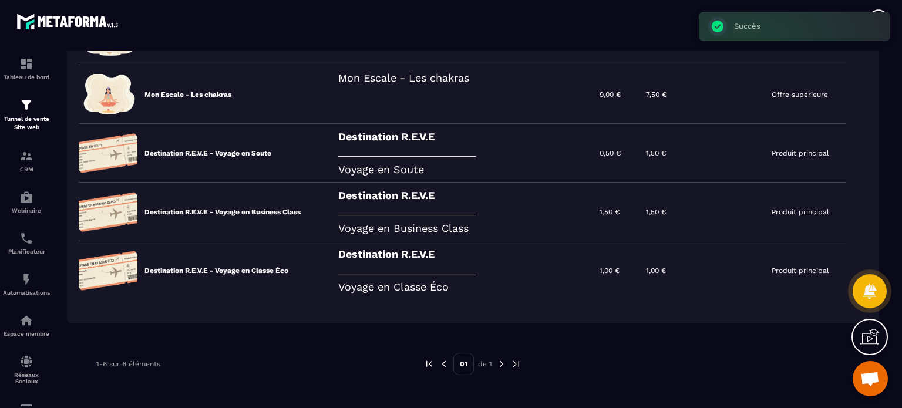
click at [0, 0] on icon at bounding box center [0, 0] width 0 height 0
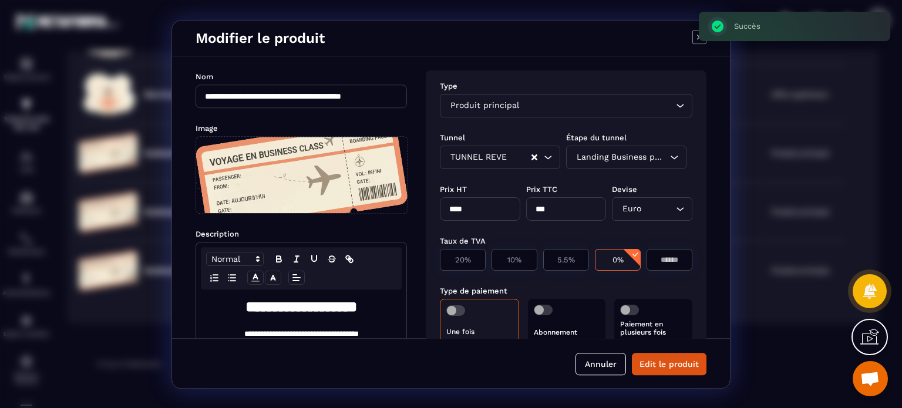
click at [603, 369] on button "Annuler" at bounding box center [601, 364] width 51 height 22
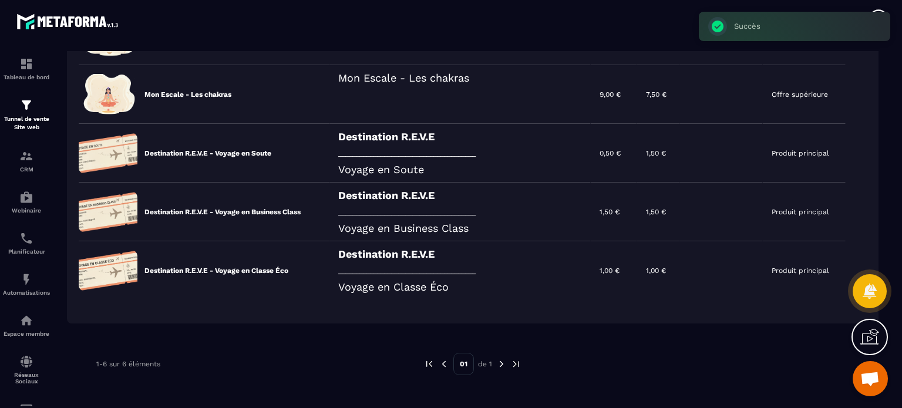
scroll to position [68, 0]
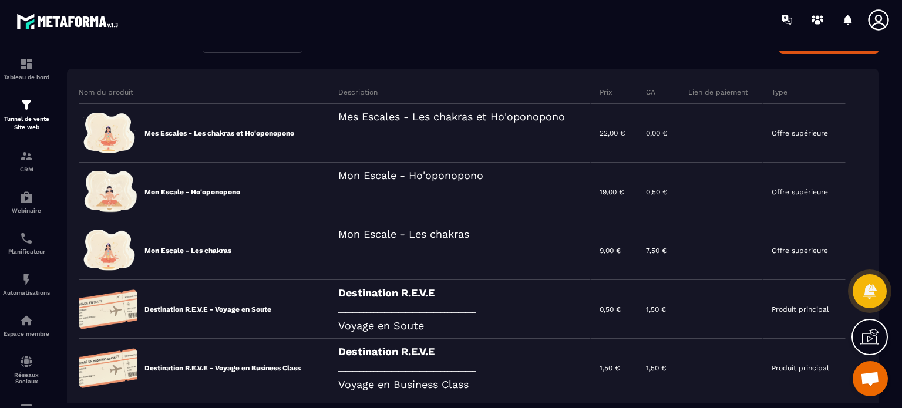
click at [0, 0] on icon at bounding box center [0, 0] width 0 height 0
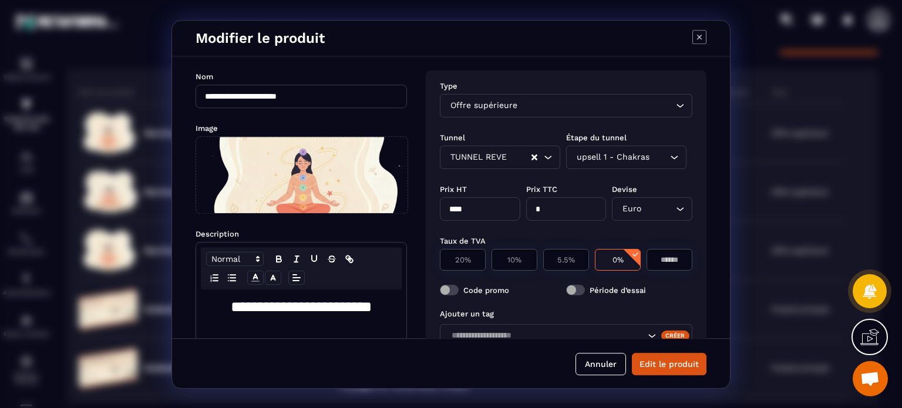
click at [485, 210] on input "****" at bounding box center [480, 208] width 80 height 23
type input "****"
type input "***"
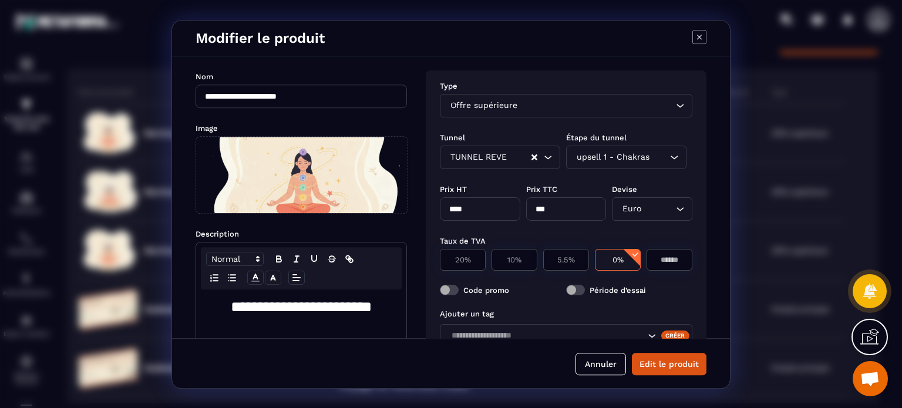
click at [695, 363] on button "Edit le produit" at bounding box center [669, 364] width 75 height 22
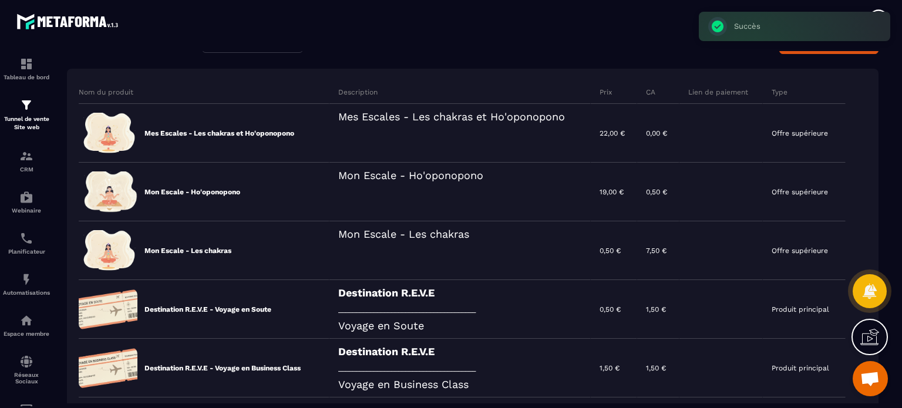
click at [0, 0] on icon at bounding box center [0, 0] width 0 height 0
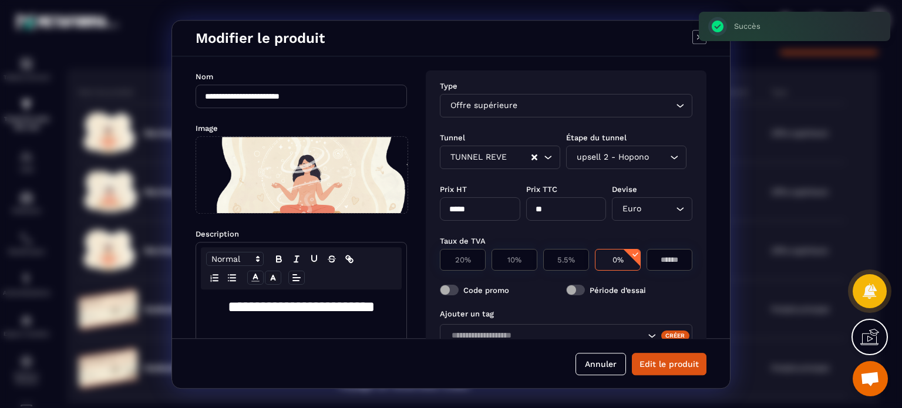
click at [488, 211] on input "*****" at bounding box center [480, 208] width 80 height 23
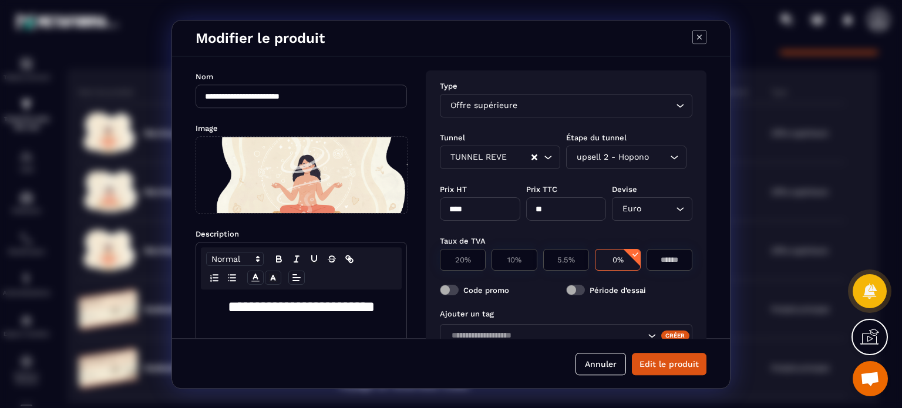
type input "****"
click at [658, 361] on button "Edit le produit" at bounding box center [669, 364] width 75 height 22
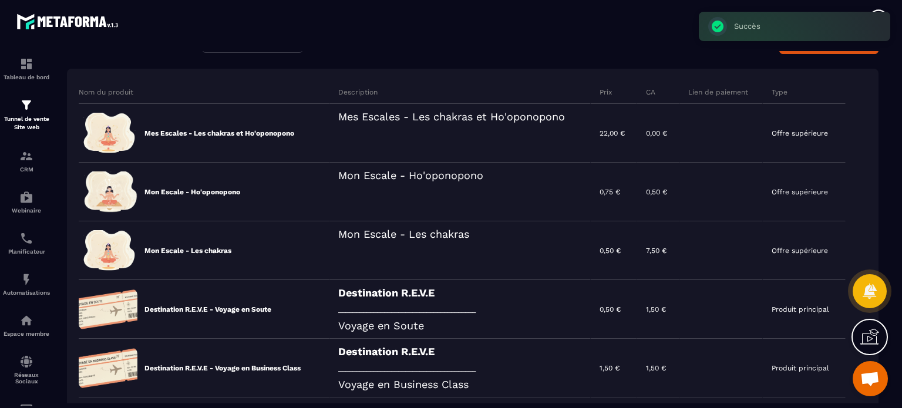
click at [0, 0] on icon at bounding box center [0, 0] width 0 height 0
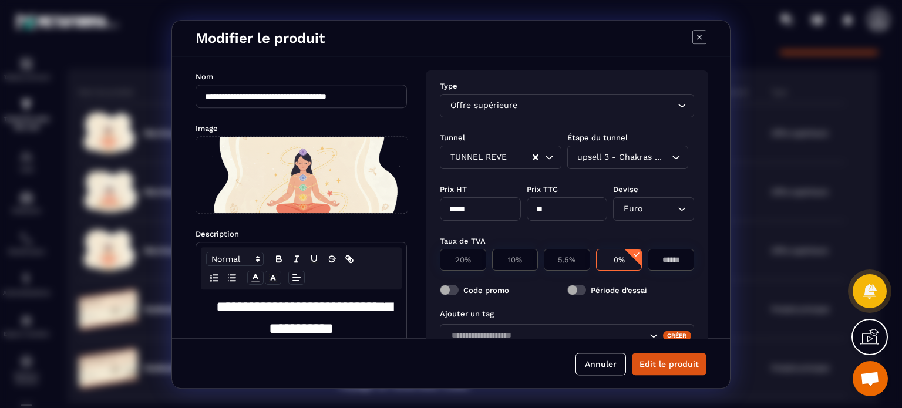
click at [500, 212] on input "*****" at bounding box center [480, 208] width 81 height 23
type input "****"
type input "*"
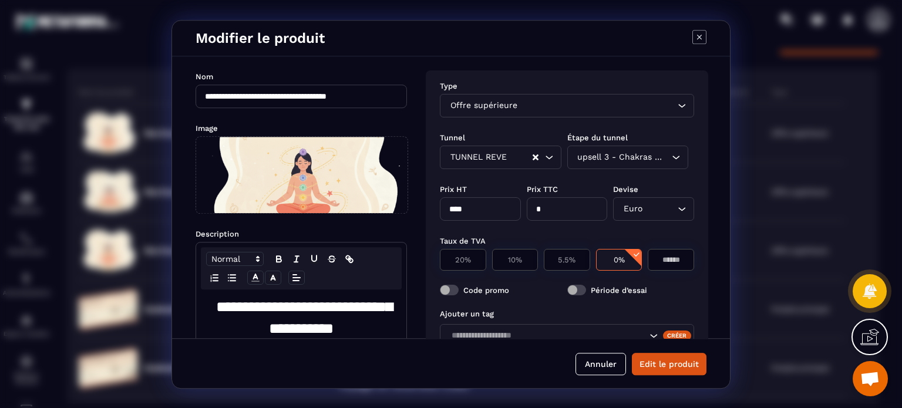
click at [678, 364] on button "Edit le produit" at bounding box center [669, 364] width 75 height 22
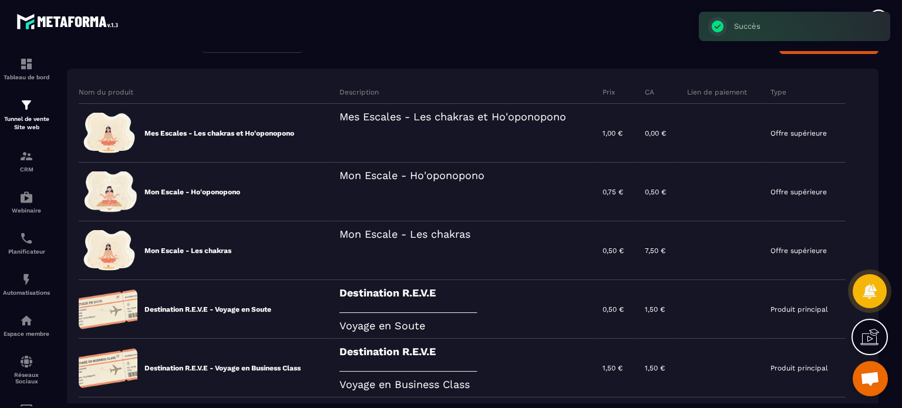
click at [22, 120] on p "Tunnel de vente Site web" at bounding box center [26, 123] width 47 height 16
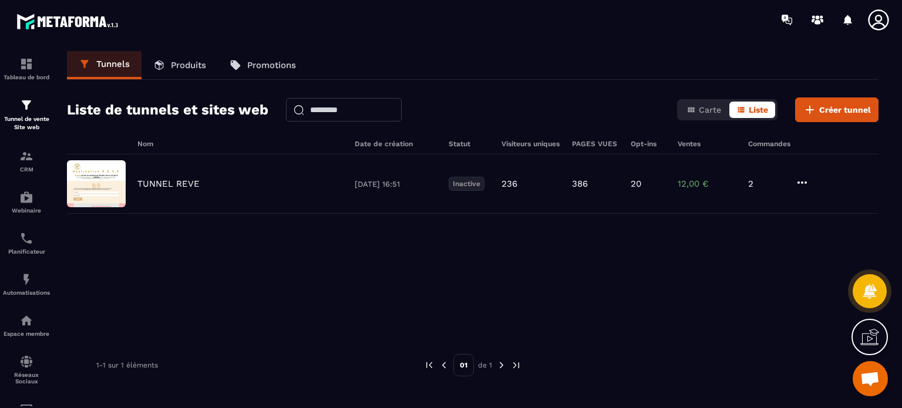
click at [182, 179] on p "TUNNEL REVE" at bounding box center [168, 184] width 62 height 11
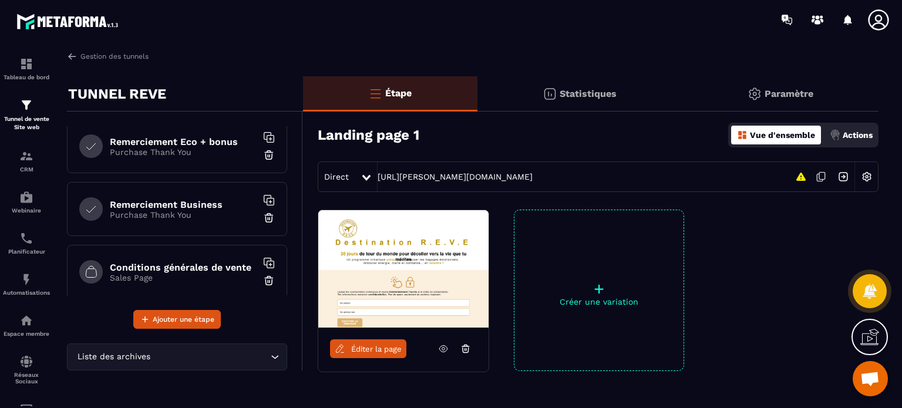
scroll to position [470, 0]
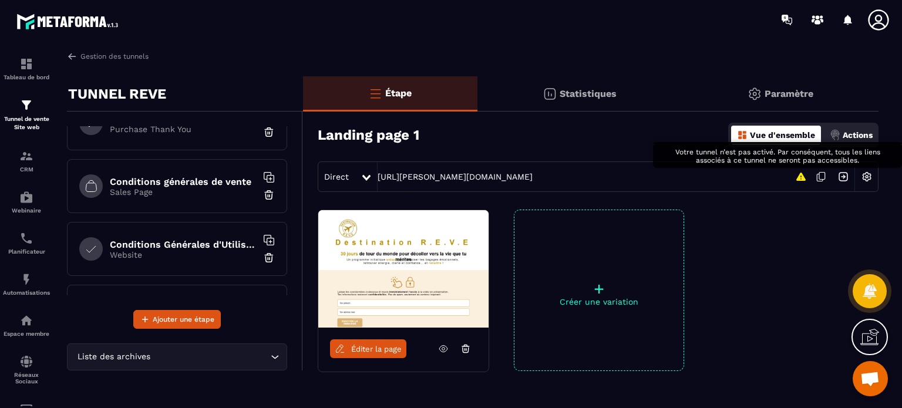
click at [802, 176] on icon at bounding box center [801, 177] width 9 height 8
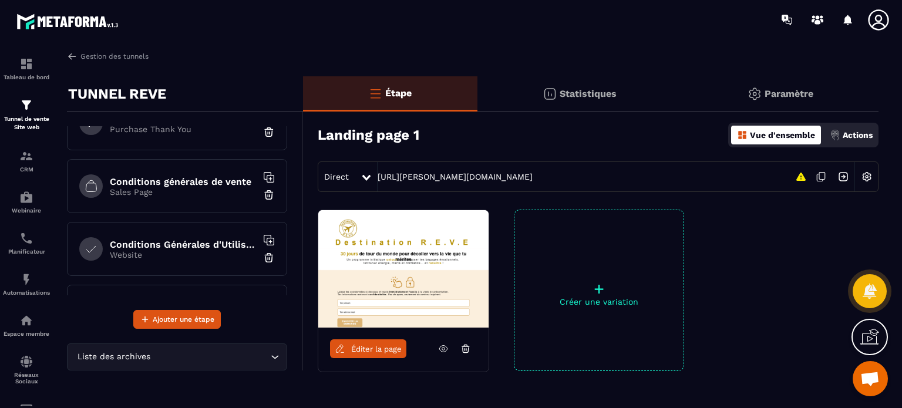
click at [865, 170] on img at bounding box center [867, 177] width 22 height 22
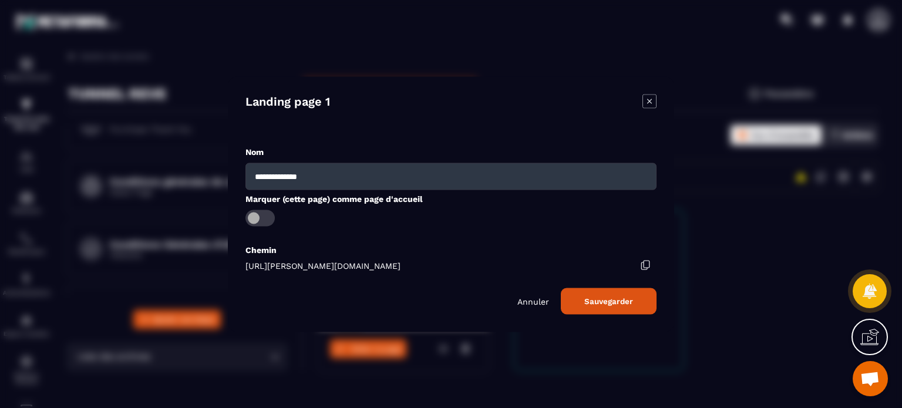
click at [546, 304] on p "Annuler" at bounding box center [534, 301] width 32 height 9
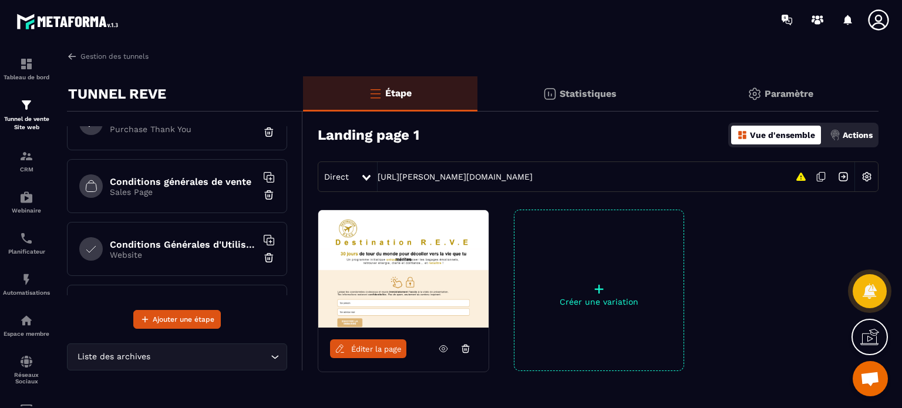
click at [822, 176] on icon at bounding box center [821, 177] width 22 height 22
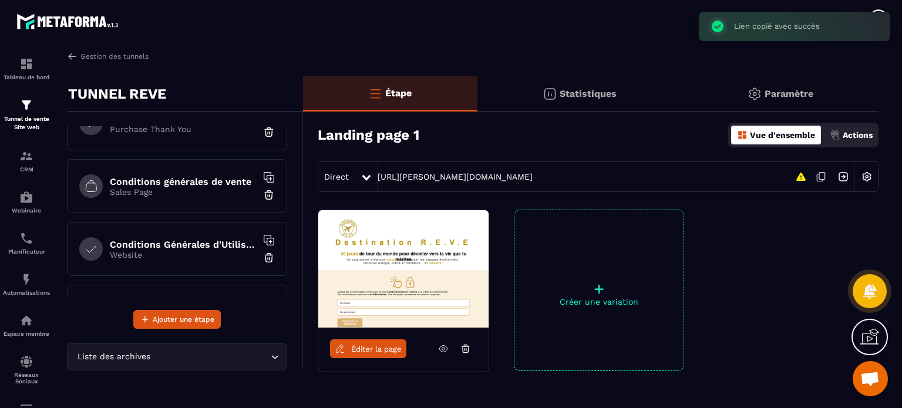
click at [841, 135] on div "Actions" at bounding box center [851, 135] width 49 height 19
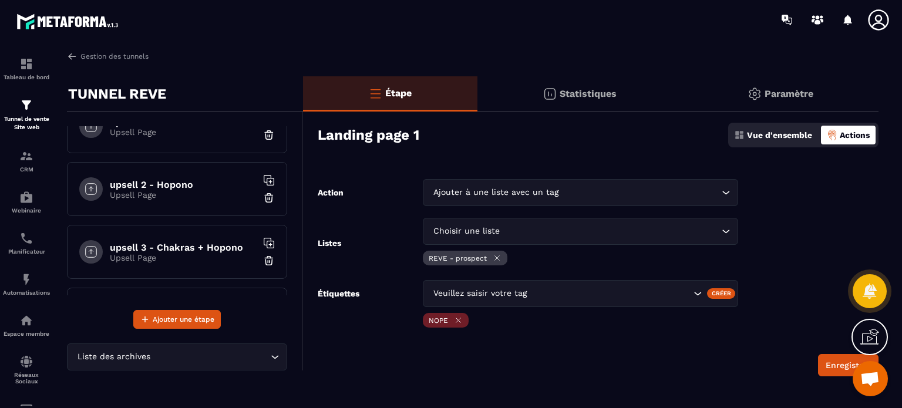
scroll to position [770, 0]
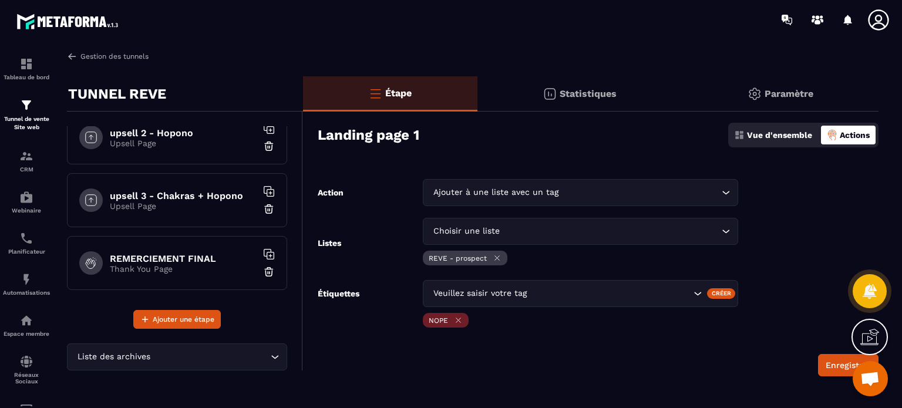
click at [120, 57] on link "Gestion des tunnels" at bounding box center [108, 56] width 82 height 11
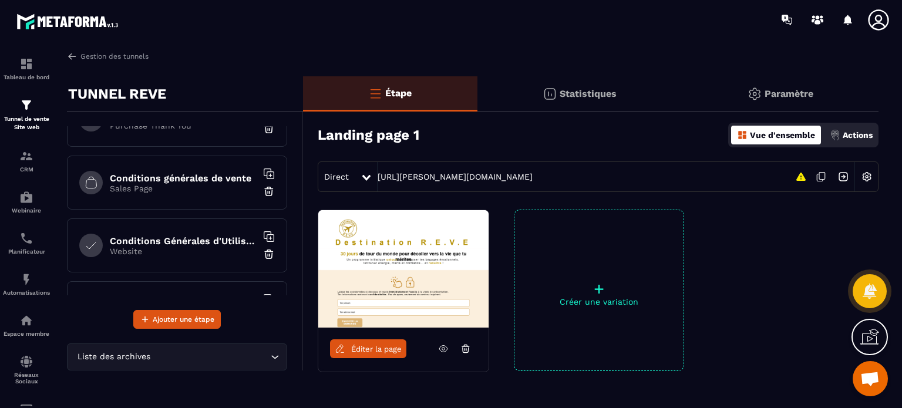
scroll to position [464, 0]
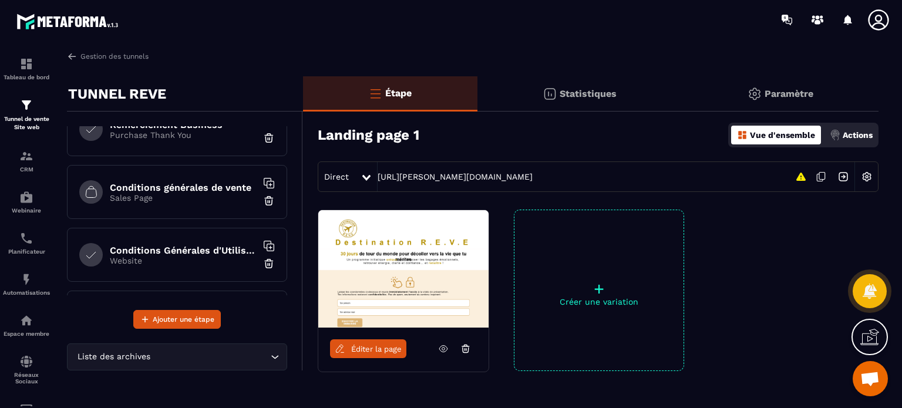
click at [176, 184] on h6 "Conditions générales de vente" at bounding box center [183, 187] width 147 height 11
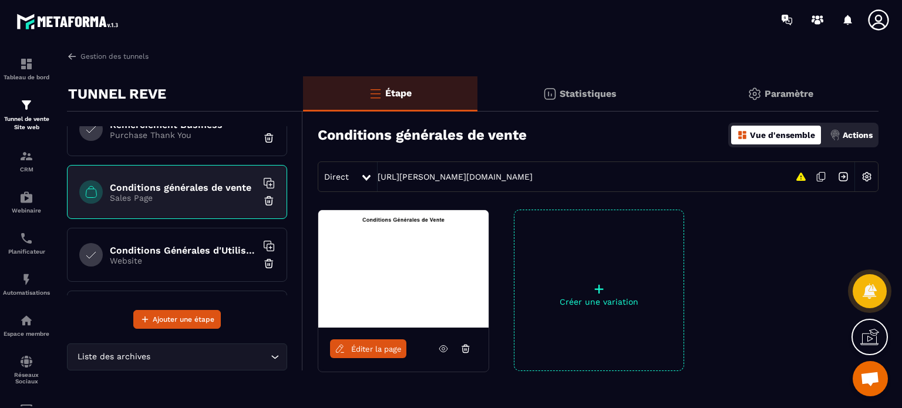
click at [263, 196] on img at bounding box center [269, 201] width 12 height 12
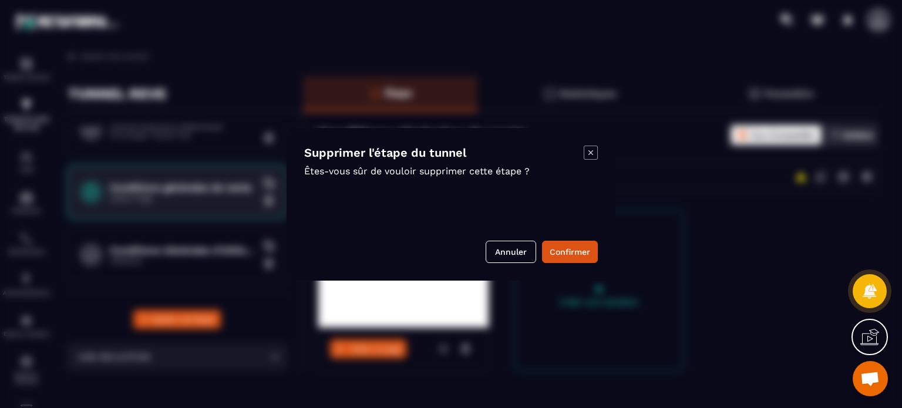
click at [562, 252] on button "Confirmer" at bounding box center [570, 252] width 56 height 22
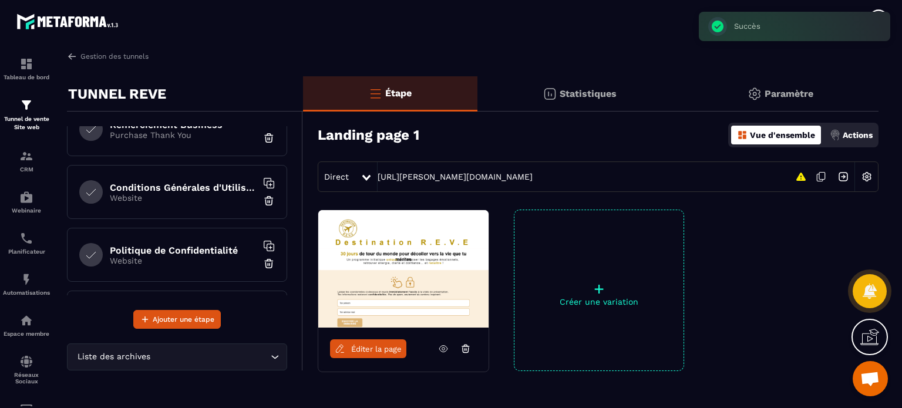
click at [263, 197] on img at bounding box center [269, 201] width 12 height 12
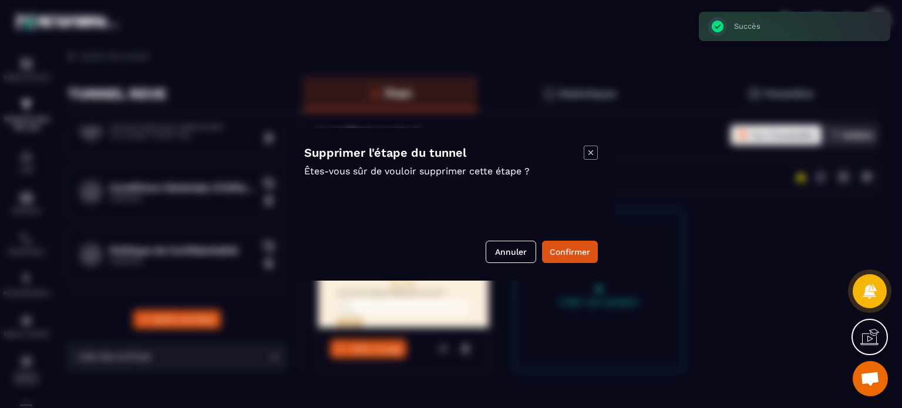
click at [564, 248] on button "Confirmer" at bounding box center [570, 252] width 56 height 22
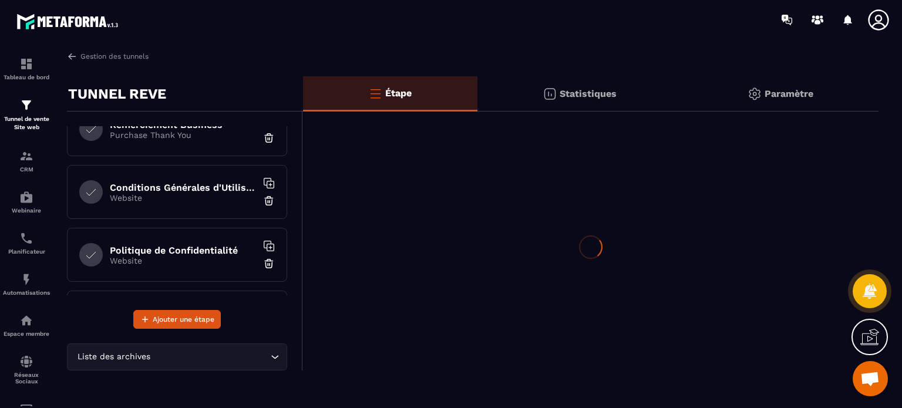
scroll to position [402, 0]
